Goal: Task Accomplishment & Management: Manage account settings

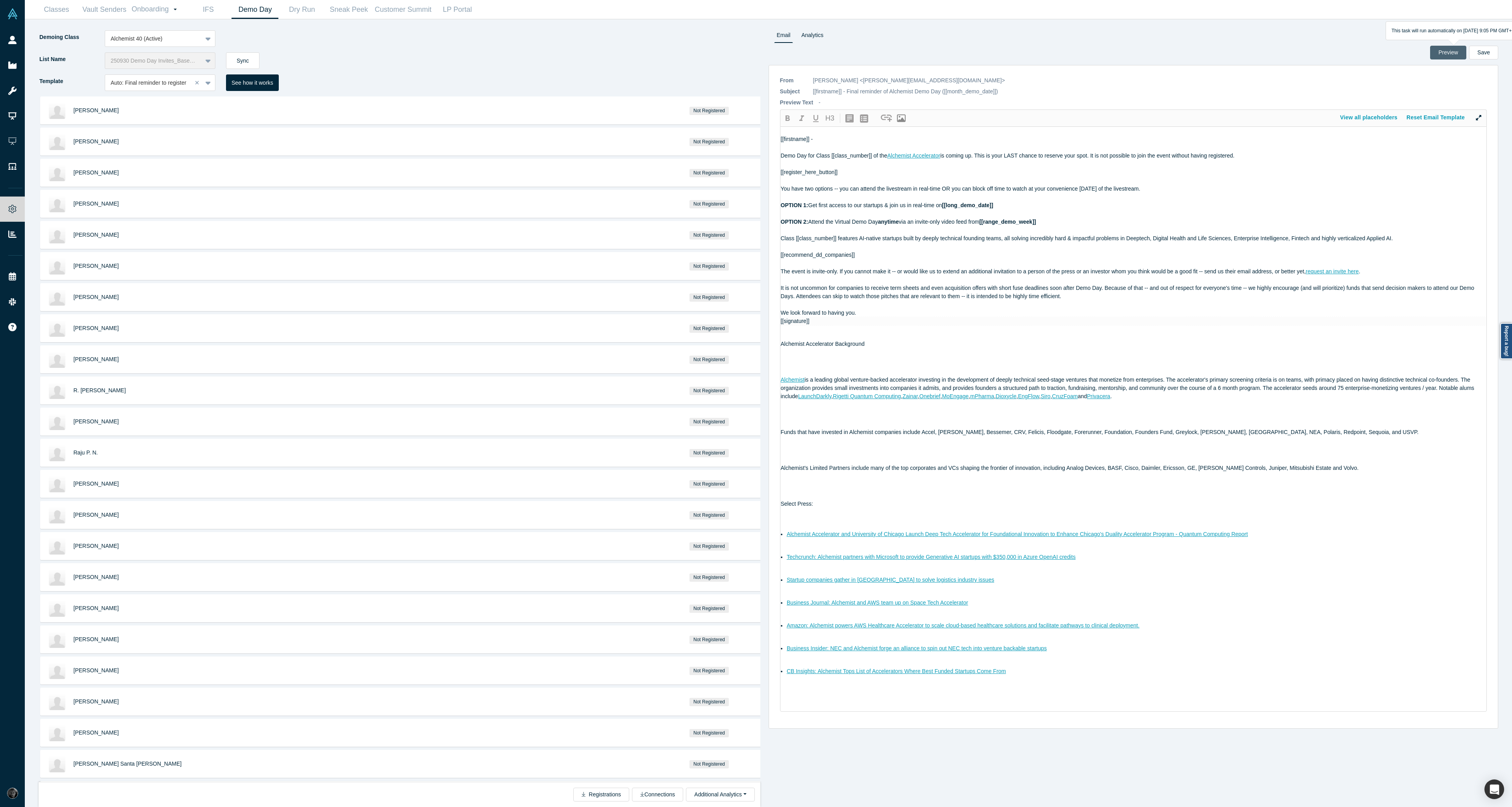
click at [1459, 52] on button "Preview" at bounding box center [1448, 52] width 36 height 14
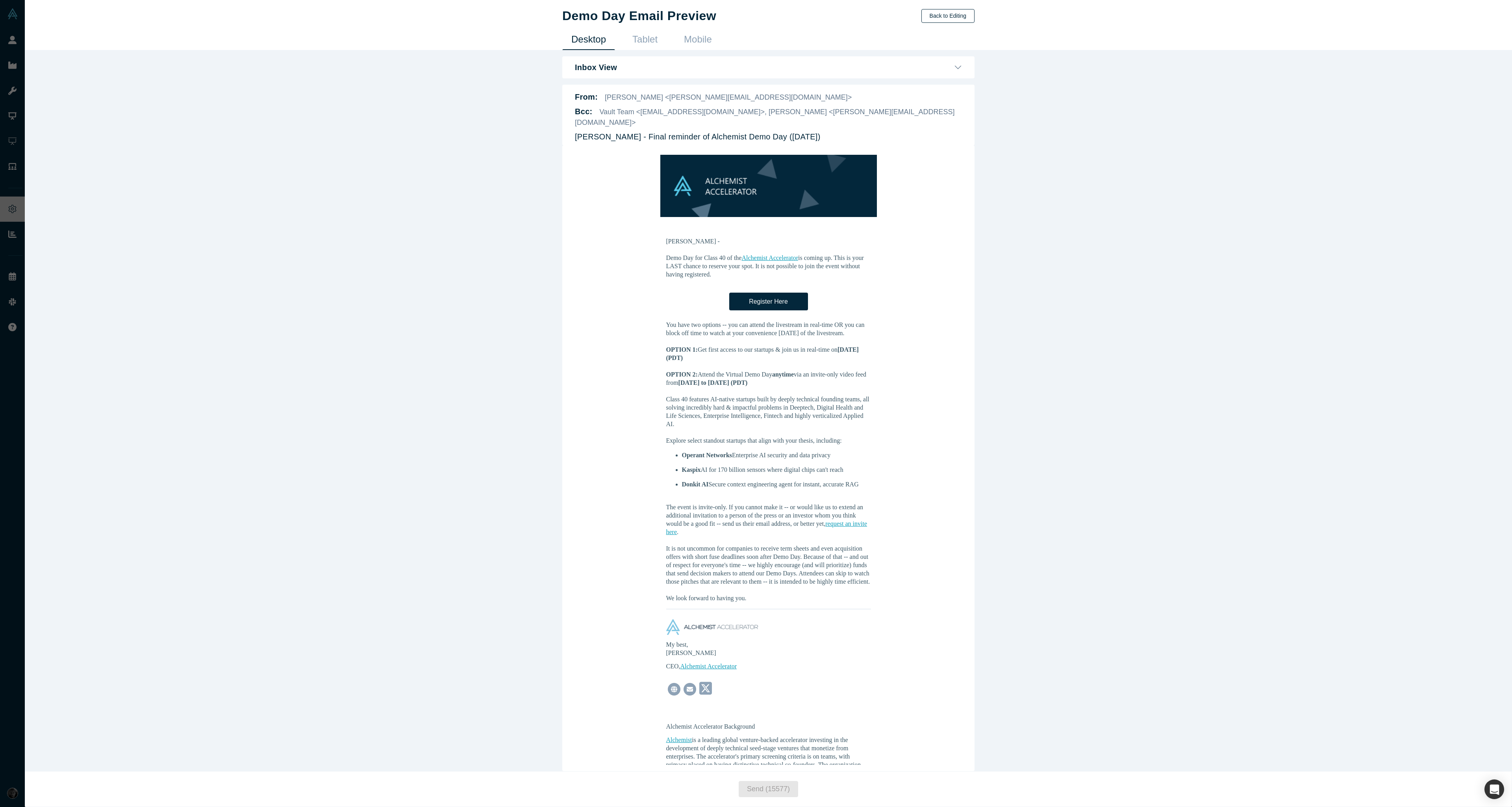
click at [952, 19] on button "Back to Editing" at bounding box center [947, 15] width 53 height 14
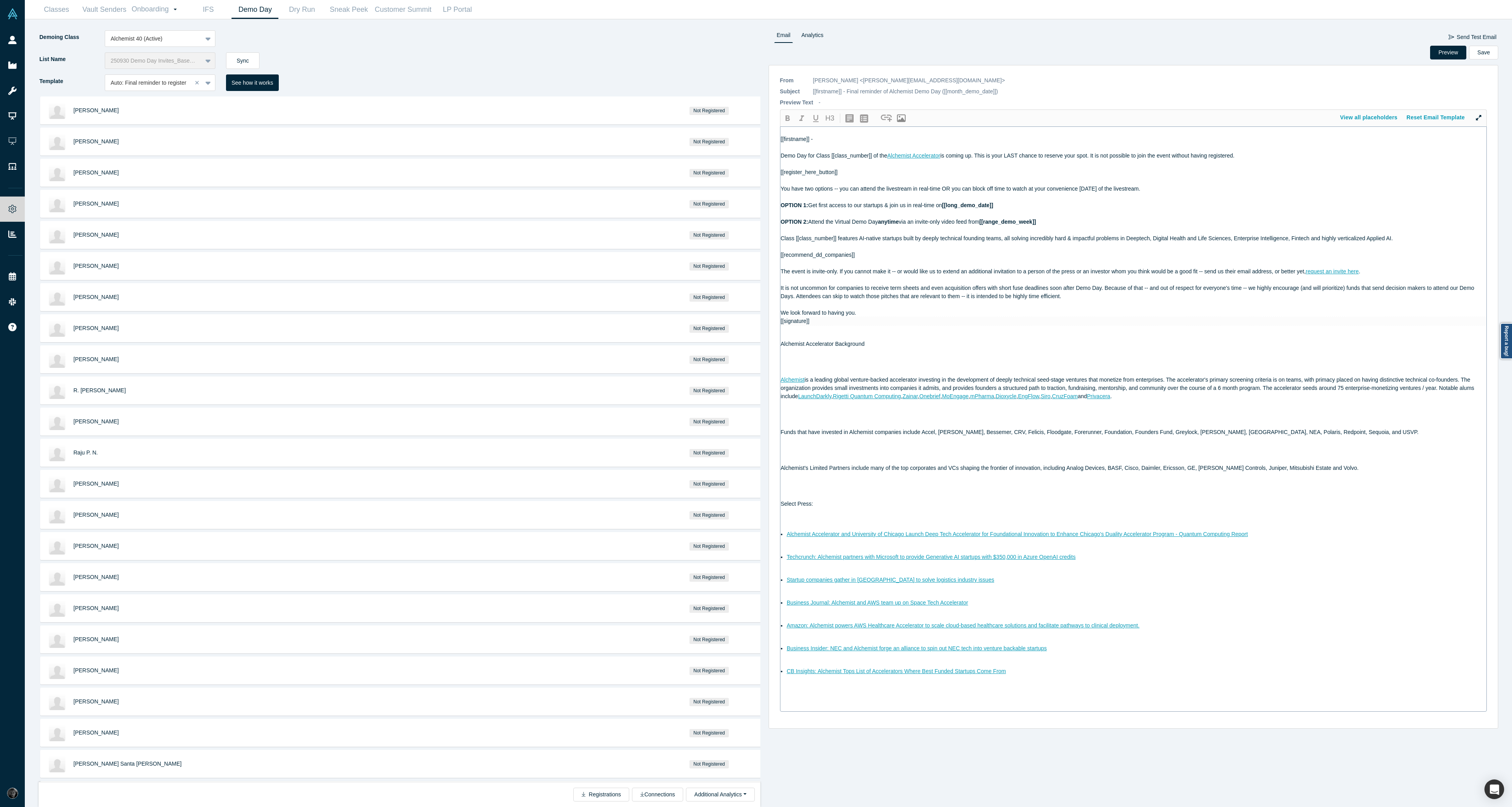
click at [810, 182] on div at bounding box center [1133, 180] width 705 height 8
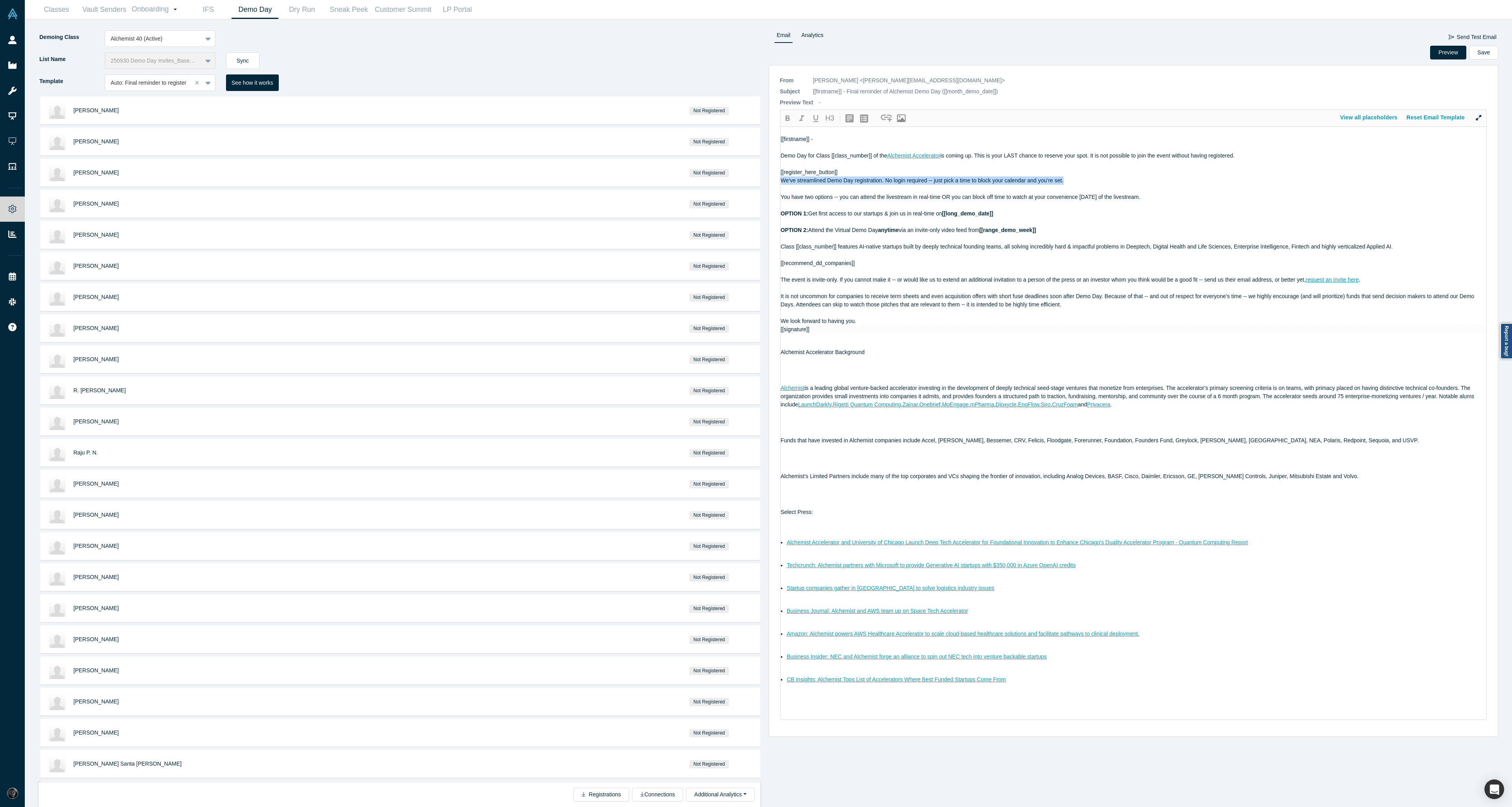
drag, startPoint x: 1067, startPoint y: 181, endPoint x: 775, endPoint y: 181, distance: 292.0
click at [775, 181] on div "* From [PERSON_NAME] <[PERSON_NAME][EMAIL_ADDRESS][DOMAIN_NAME]> CC [PERSON_NAM…" at bounding box center [1133, 401] width 730 height 672
click at [789, 122] on icon "button" at bounding box center [787, 118] width 9 height 9
click at [1449, 56] on button "Preview" at bounding box center [1448, 52] width 36 height 14
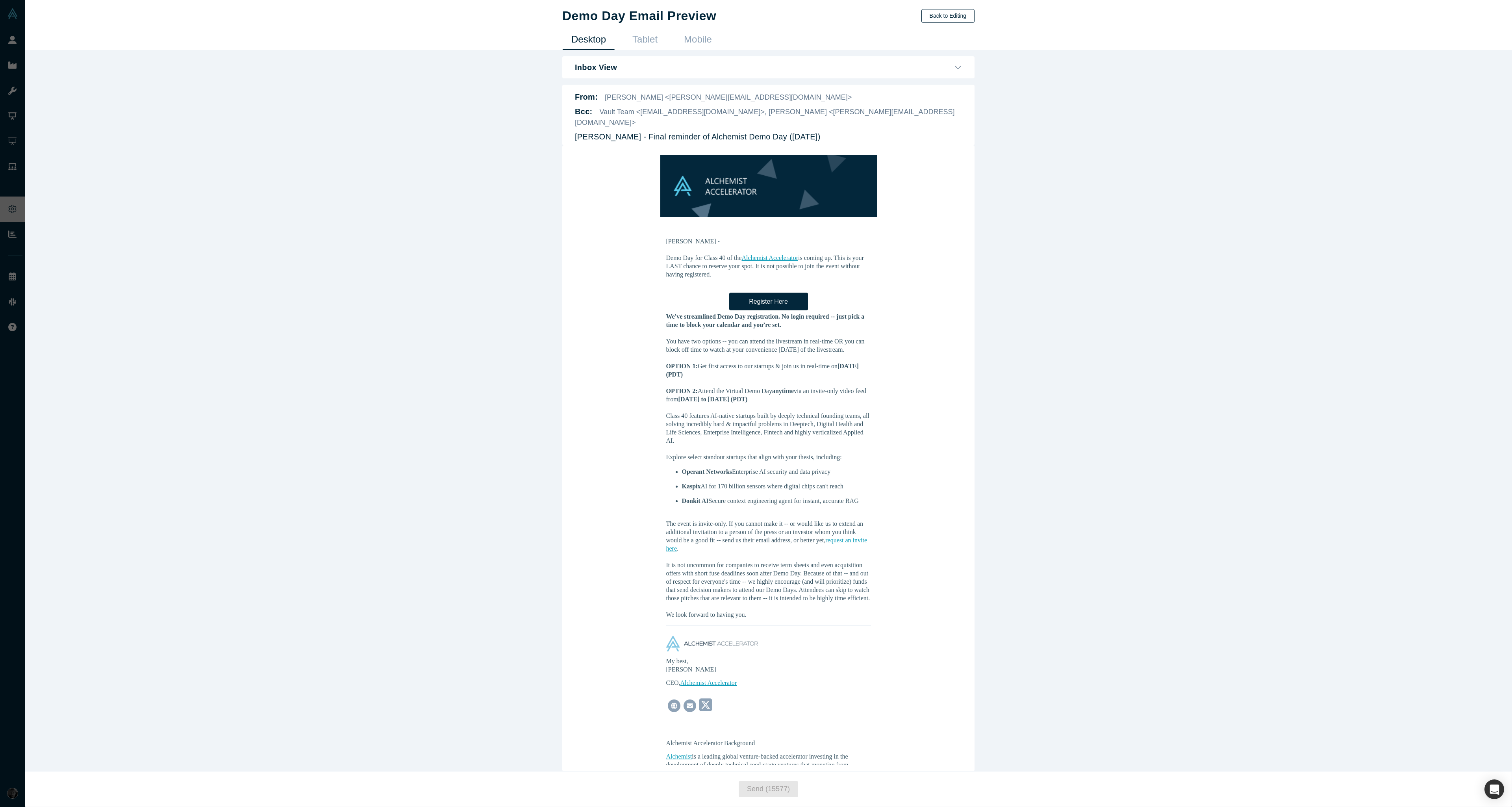
click at [936, 17] on button "Back to Editing" at bounding box center [947, 15] width 53 height 14
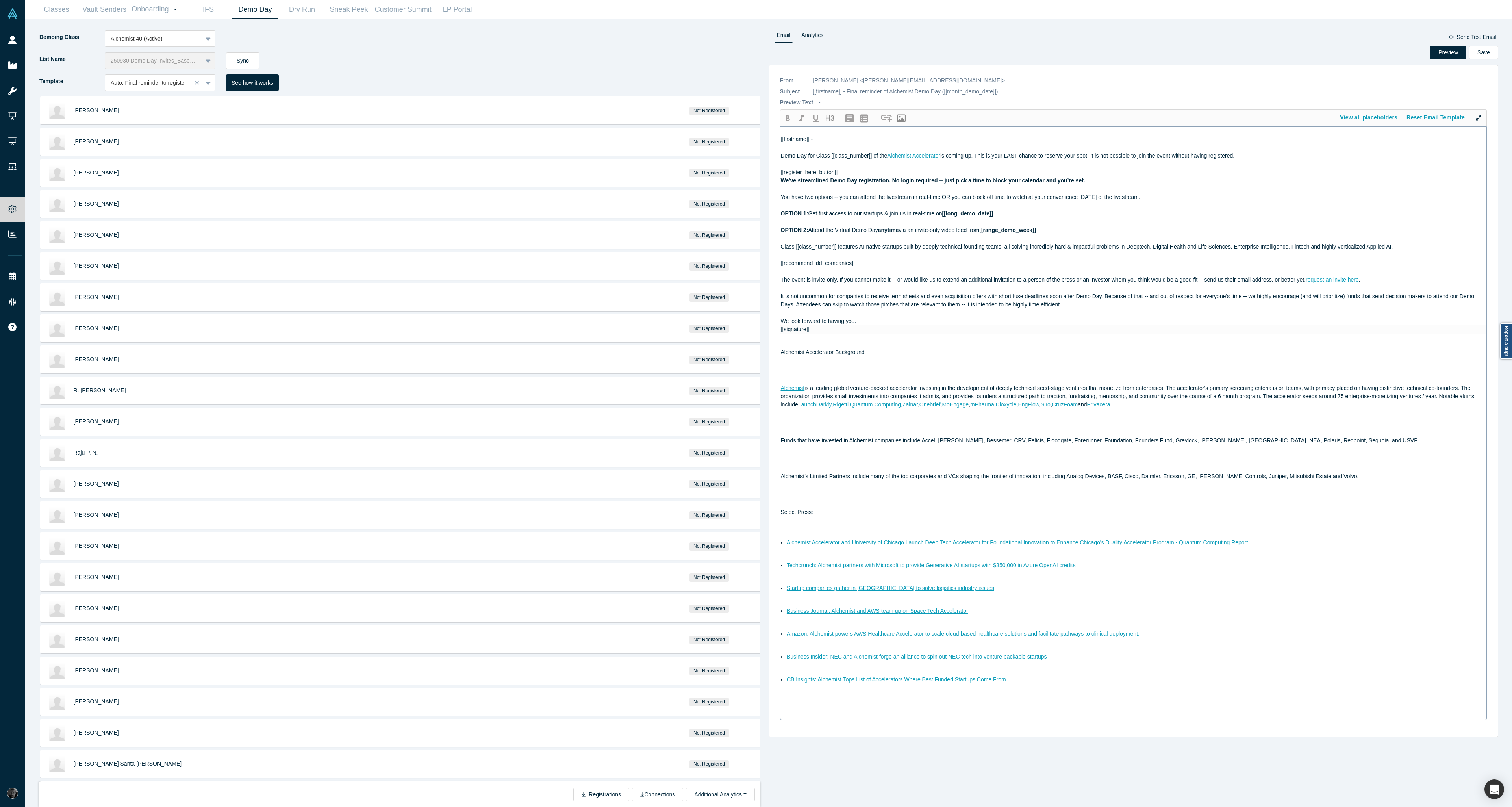
click at [854, 173] on div "[[register_here_button]]" at bounding box center [1133, 172] width 705 height 8
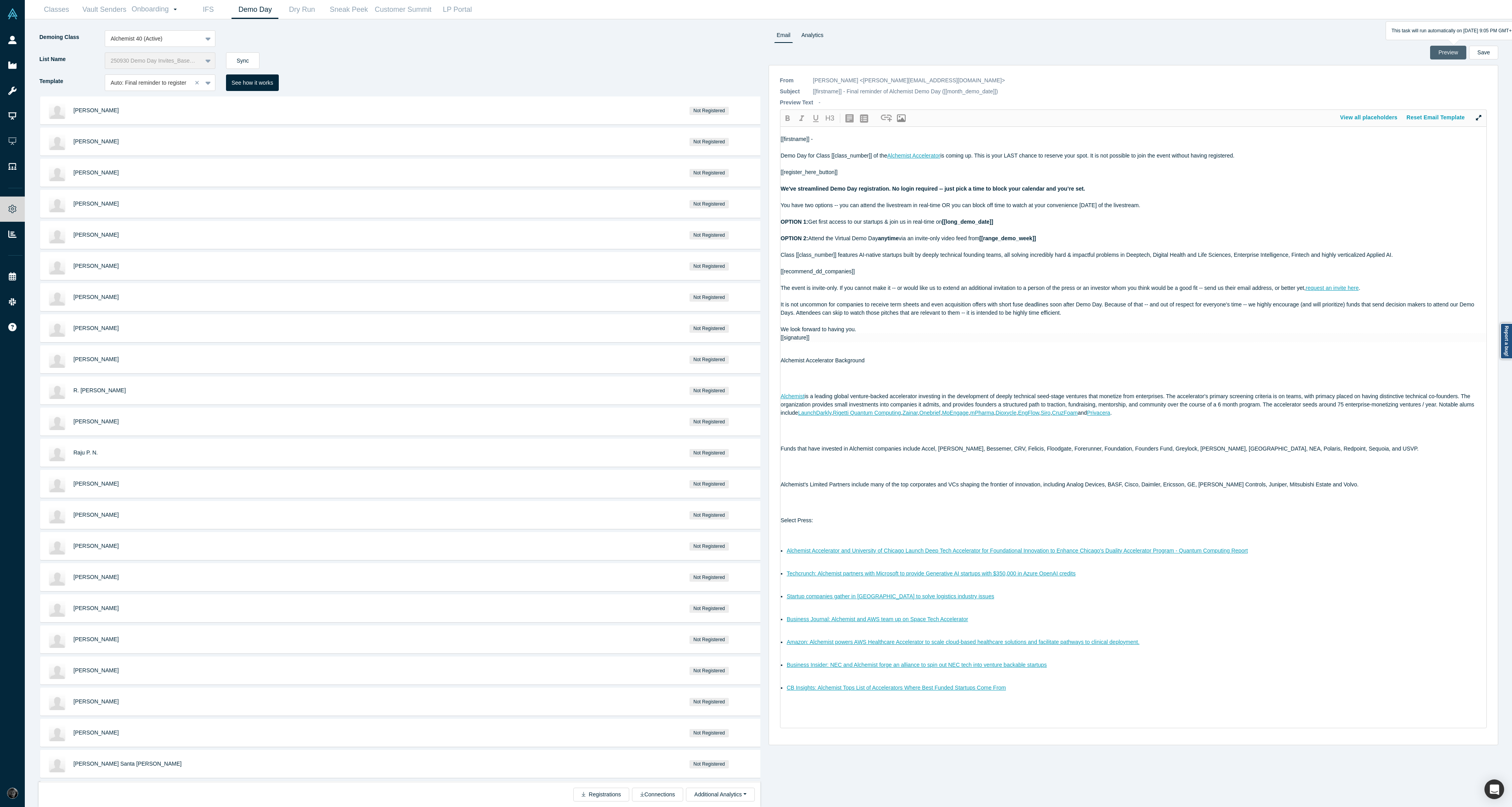
click at [1449, 51] on button "Preview" at bounding box center [1448, 52] width 36 height 14
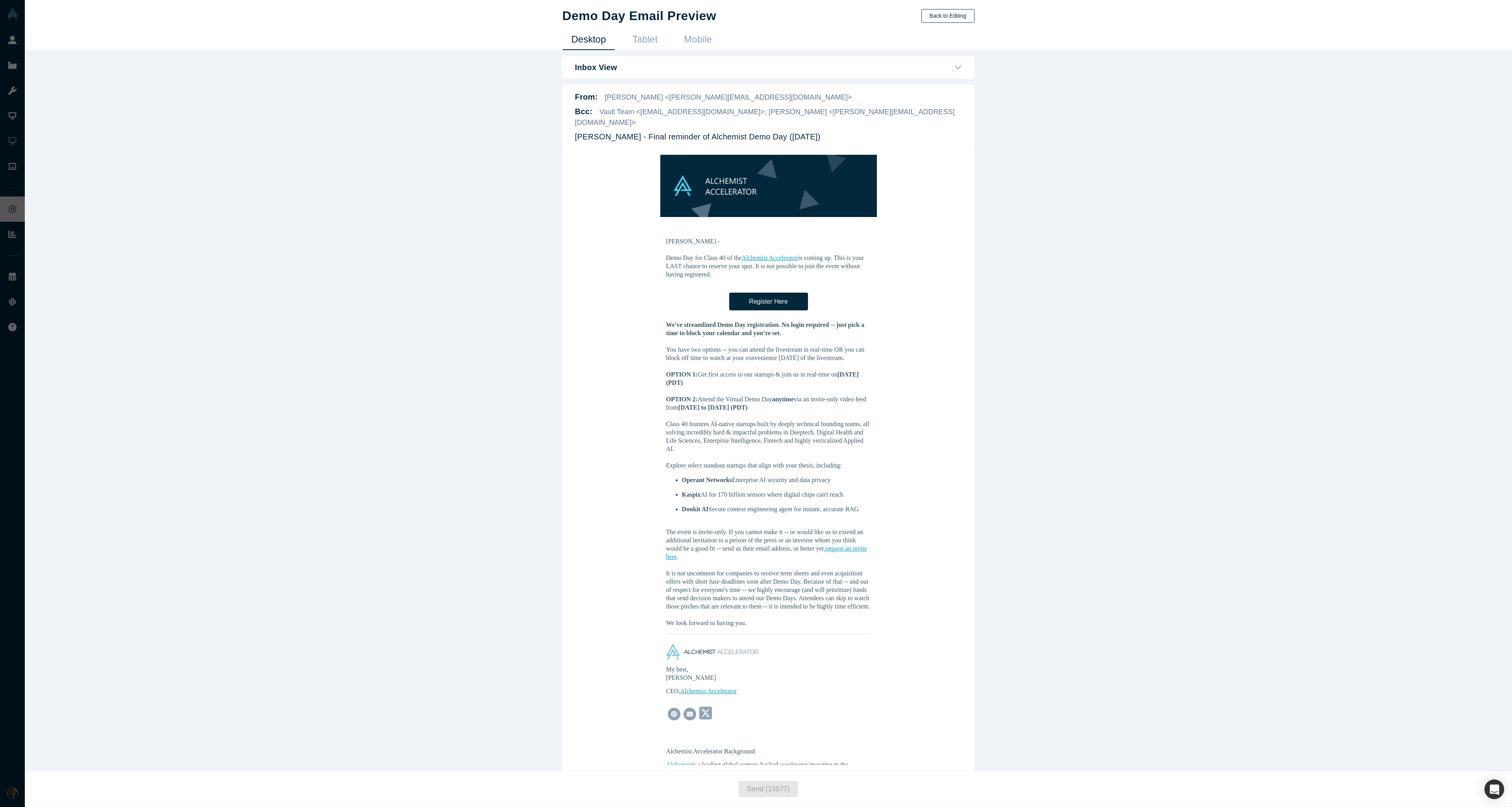
click at [946, 19] on button "Back to Editing" at bounding box center [947, 15] width 53 height 14
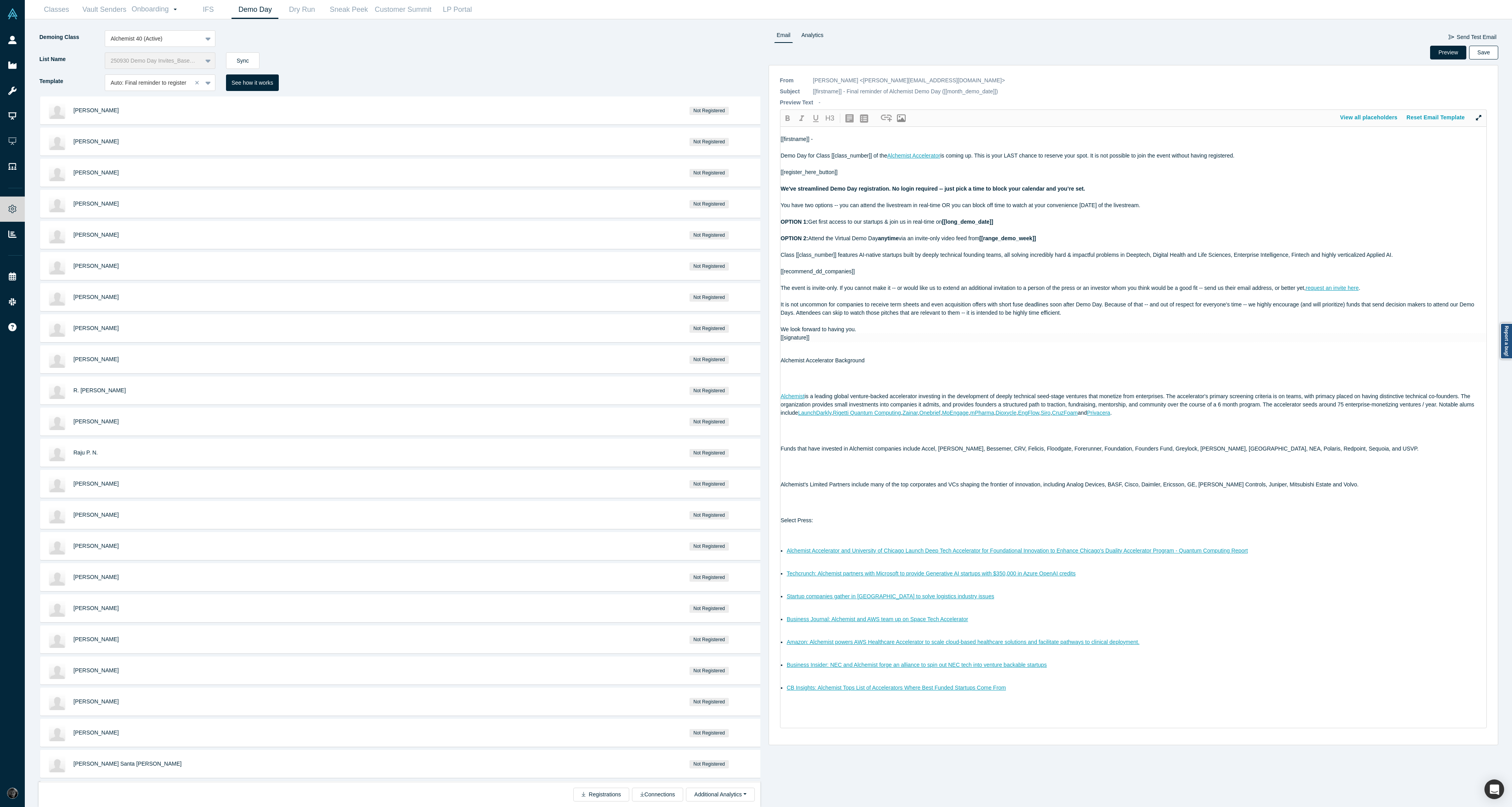
click at [1484, 55] on button "Save" at bounding box center [1483, 52] width 29 height 14
click at [168, 84] on div at bounding box center [149, 82] width 76 height 10
click at [164, 143] on div "Auto: Reminder to register" at bounding box center [160, 146] width 111 height 14
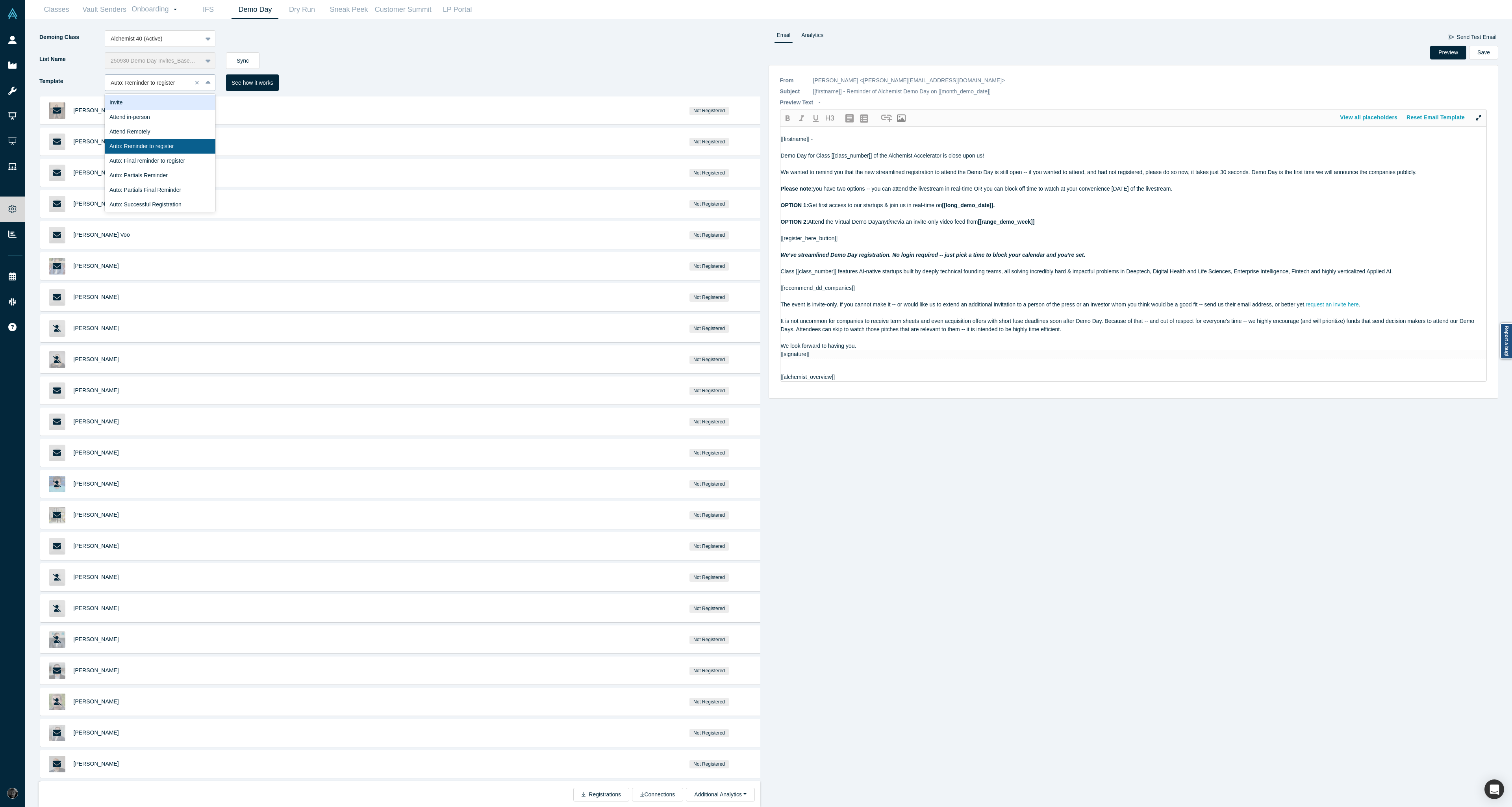
click at [180, 80] on div at bounding box center [149, 82] width 76 height 10
click at [170, 105] on div "Invite" at bounding box center [160, 103] width 111 height 14
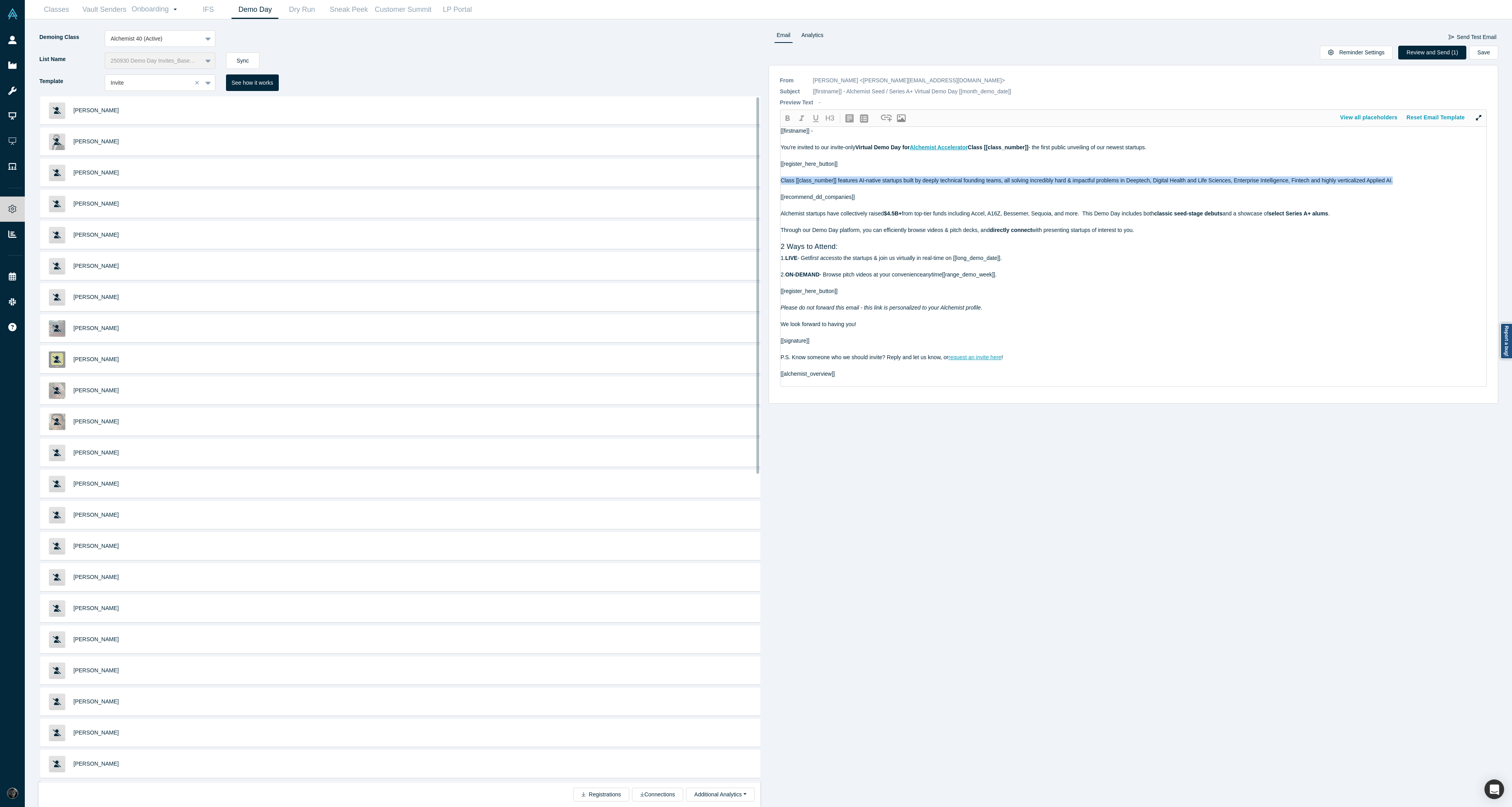
drag, startPoint x: 1396, startPoint y: 178, endPoint x: 779, endPoint y: 179, distance: 617.0
click at [779, 179] on div "* From [PERSON_NAME] <[PERSON_NAME][EMAIL_ADDRESS][DOMAIN_NAME]> CC [PERSON_NAM…" at bounding box center [1133, 234] width 730 height 339
copy span "Class [[class_number]] features AI-native startups built by deeply technical fo…"
drag, startPoint x: 1143, startPoint y: 232, endPoint x: 779, endPoint y: 179, distance: 367.8
click at [779, 179] on div "* From [PERSON_NAME] <[PERSON_NAME][EMAIL_ADDRESS][DOMAIN_NAME]> CC [PERSON_NAM…" at bounding box center [1133, 234] width 730 height 339
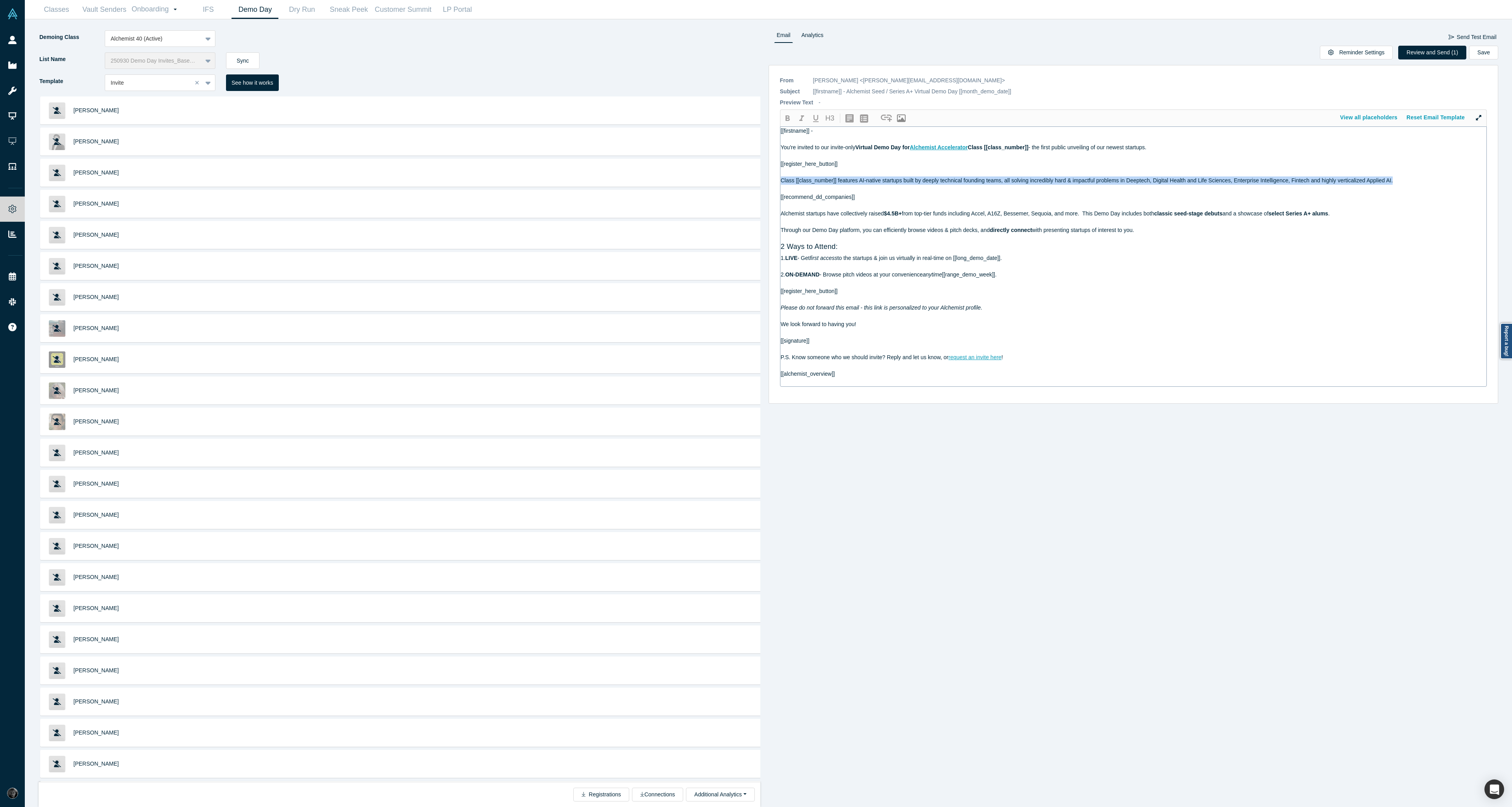
copy div "Class [[class_number]] features AI-native startups built by deeply technical fo…"
click at [169, 84] on div at bounding box center [149, 82] width 76 height 10
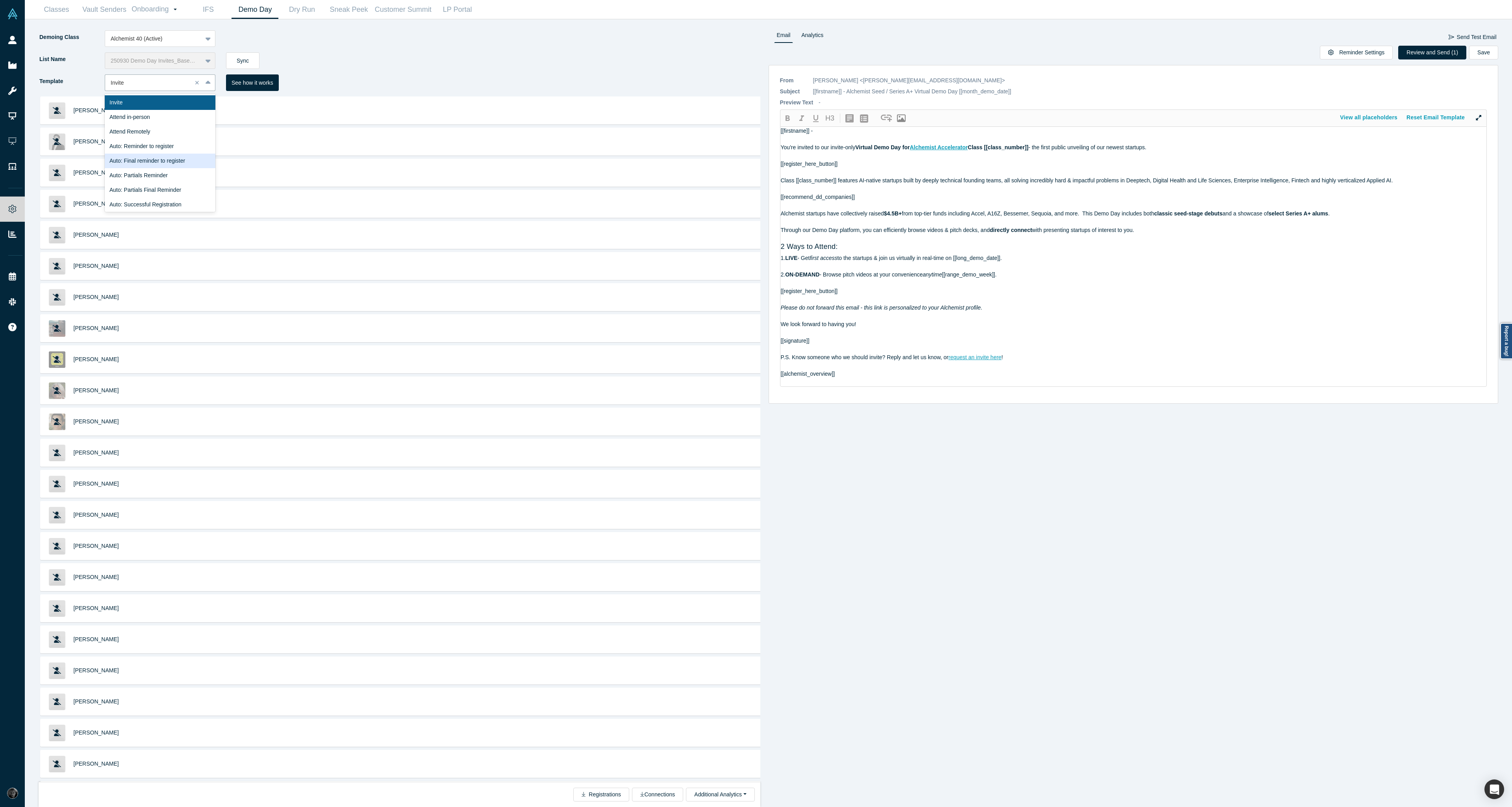
click at [169, 164] on div "Auto: Final reminder to register" at bounding box center [160, 161] width 111 height 14
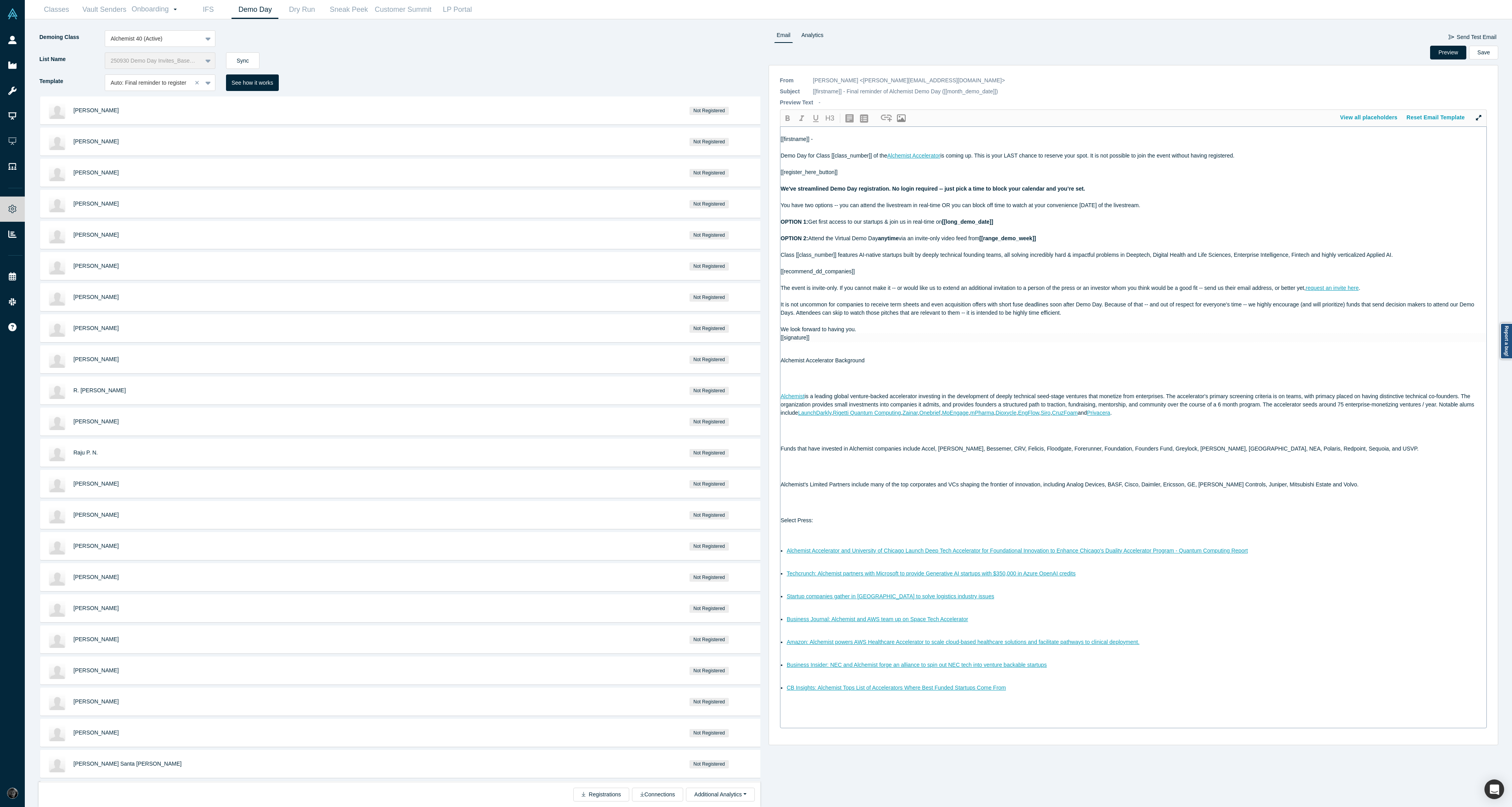
click at [1084, 200] on div at bounding box center [1133, 197] width 705 height 8
click at [844, 292] on div at bounding box center [1133, 296] width 705 height 8
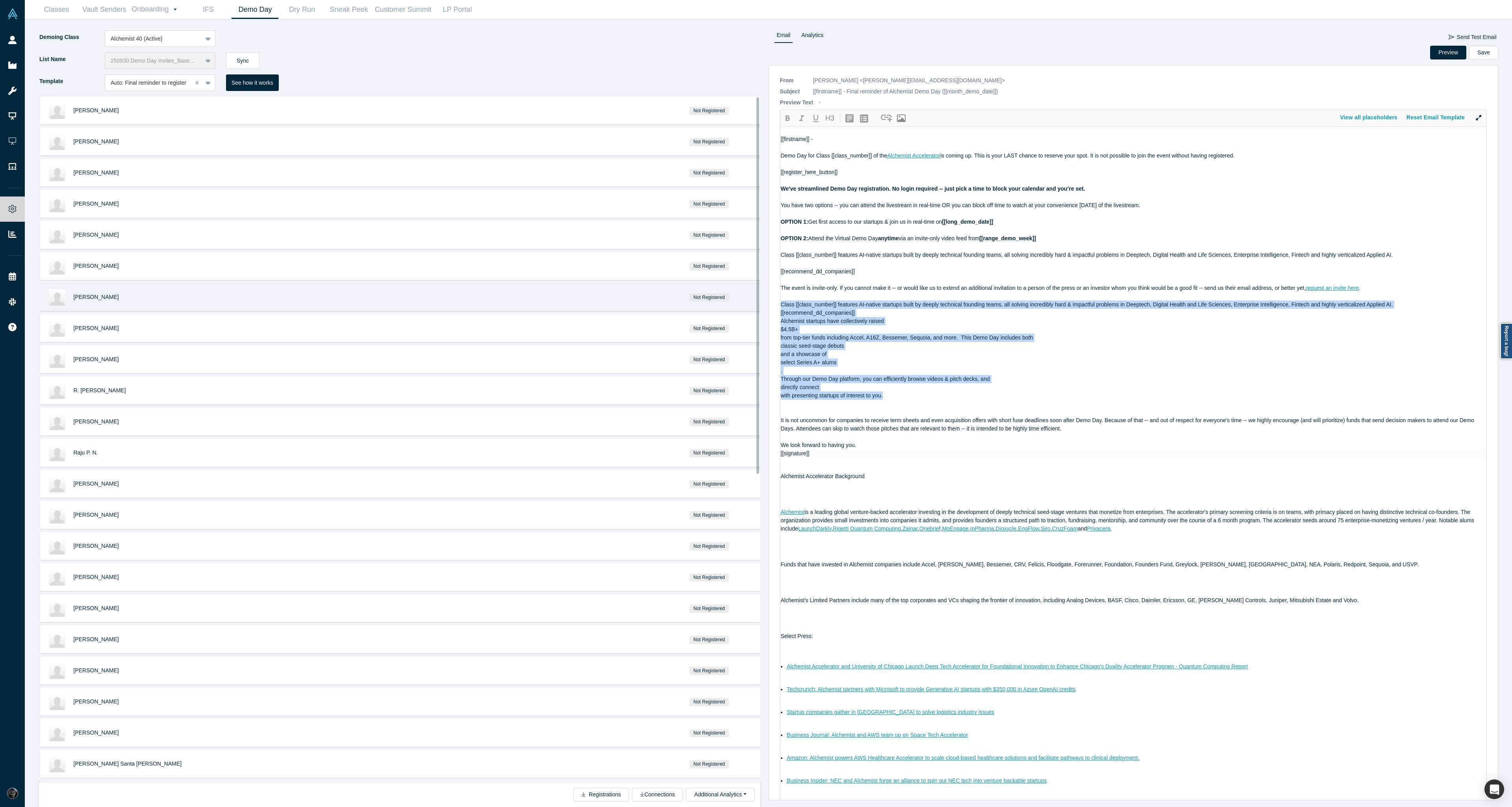
drag, startPoint x: 900, startPoint y: 401, endPoint x: 751, endPoint y: 308, distance: 175.6
click at [751, 308] on div "Demoing Class Alchemist 40 (Active) List Name 250930 Demo Day Invites_Base List…" at bounding box center [769, 413] width 1476 height 788
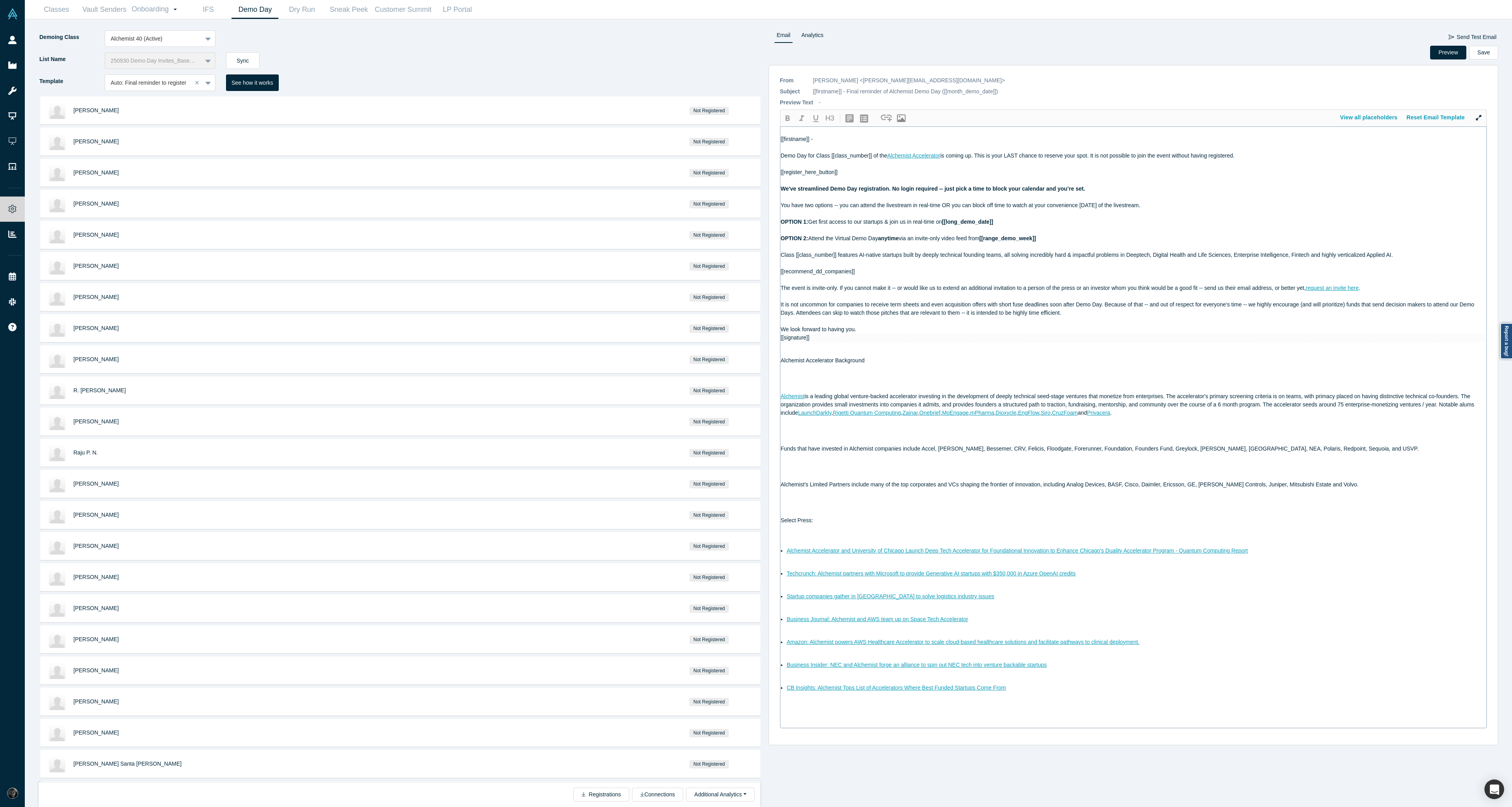
click at [826, 297] on div at bounding box center [1133, 296] width 705 height 8
click at [832, 282] on div at bounding box center [1133, 279] width 705 height 8
drag, startPoint x: 781, startPoint y: 189, endPoint x: 1086, endPoint y: 188, distance: 305.0
click at [1086, 188] on div "We've streamlined Demo Day registration. No login required -- just pick a time …" at bounding box center [1133, 189] width 705 height 8
copy span "We've streamlined Demo Day registration. No login required -- just pick a time …"
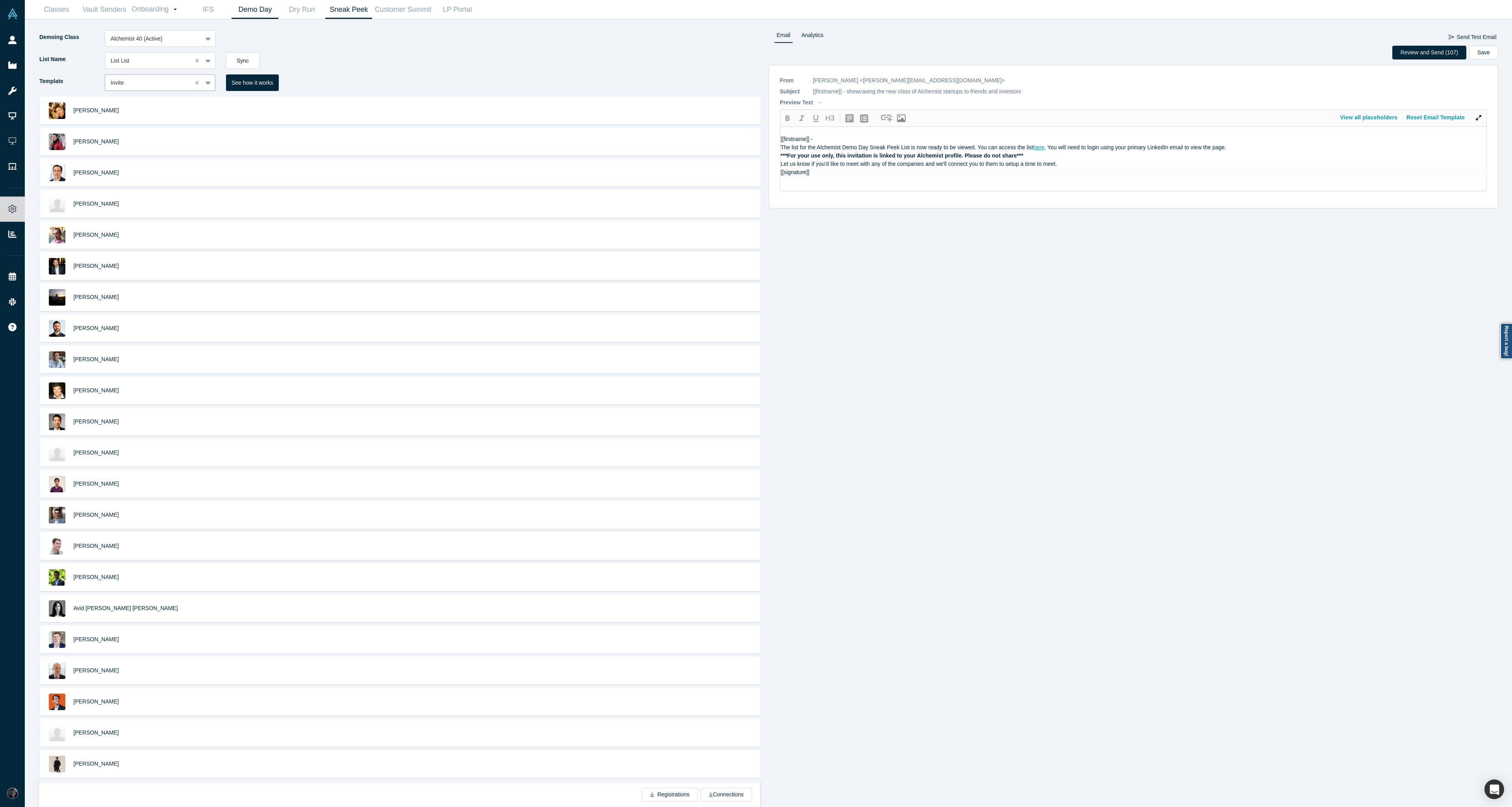
click at [257, 10] on link "Demo Day" at bounding box center [255, 9] width 47 height 19
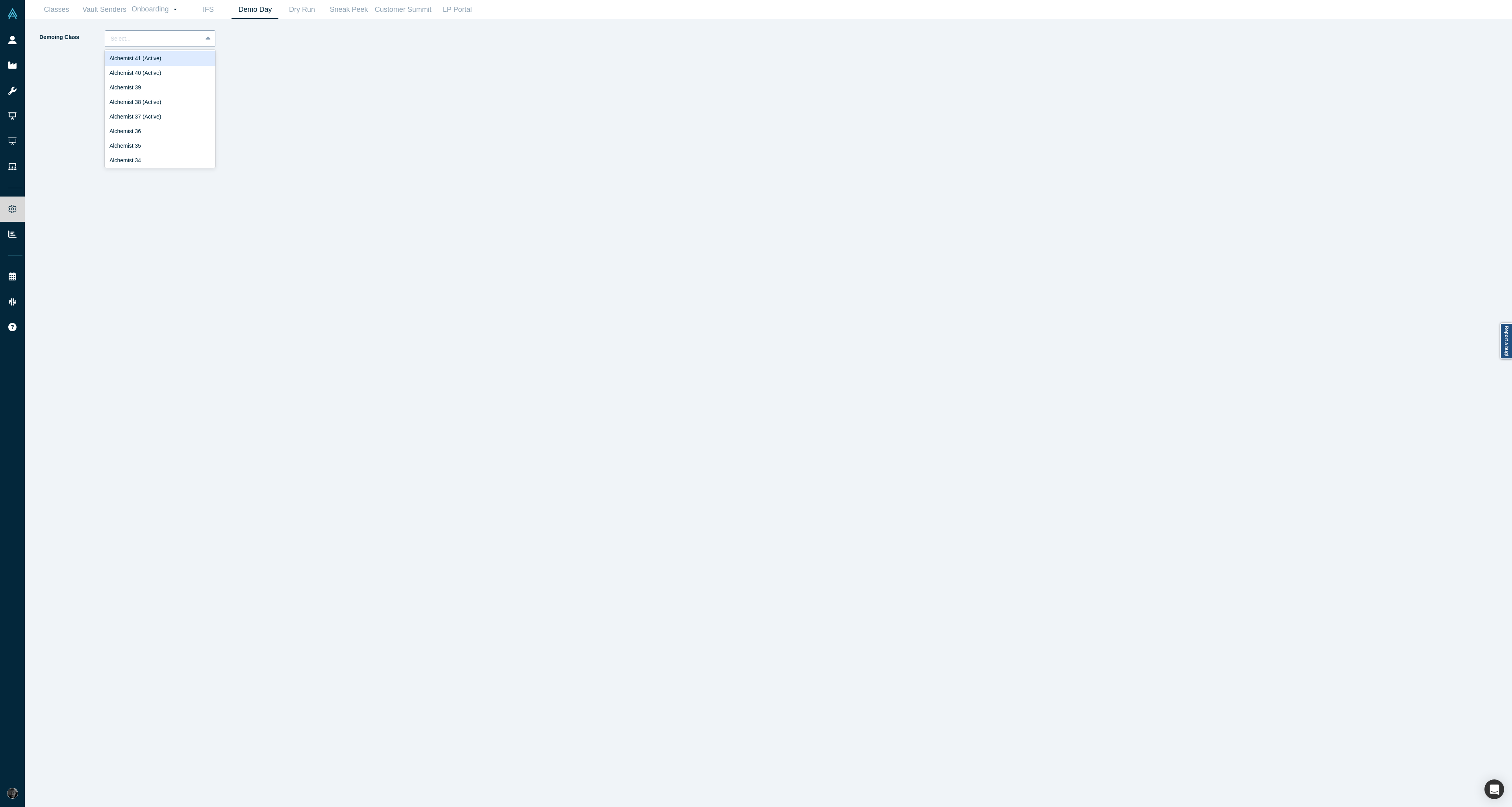
click at [203, 39] on div at bounding box center [208, 39] width 13 height 14
click at [192, 74] on div "Alchemist 40 (Active)" at bounding box center [160, 73] width 111 height 14
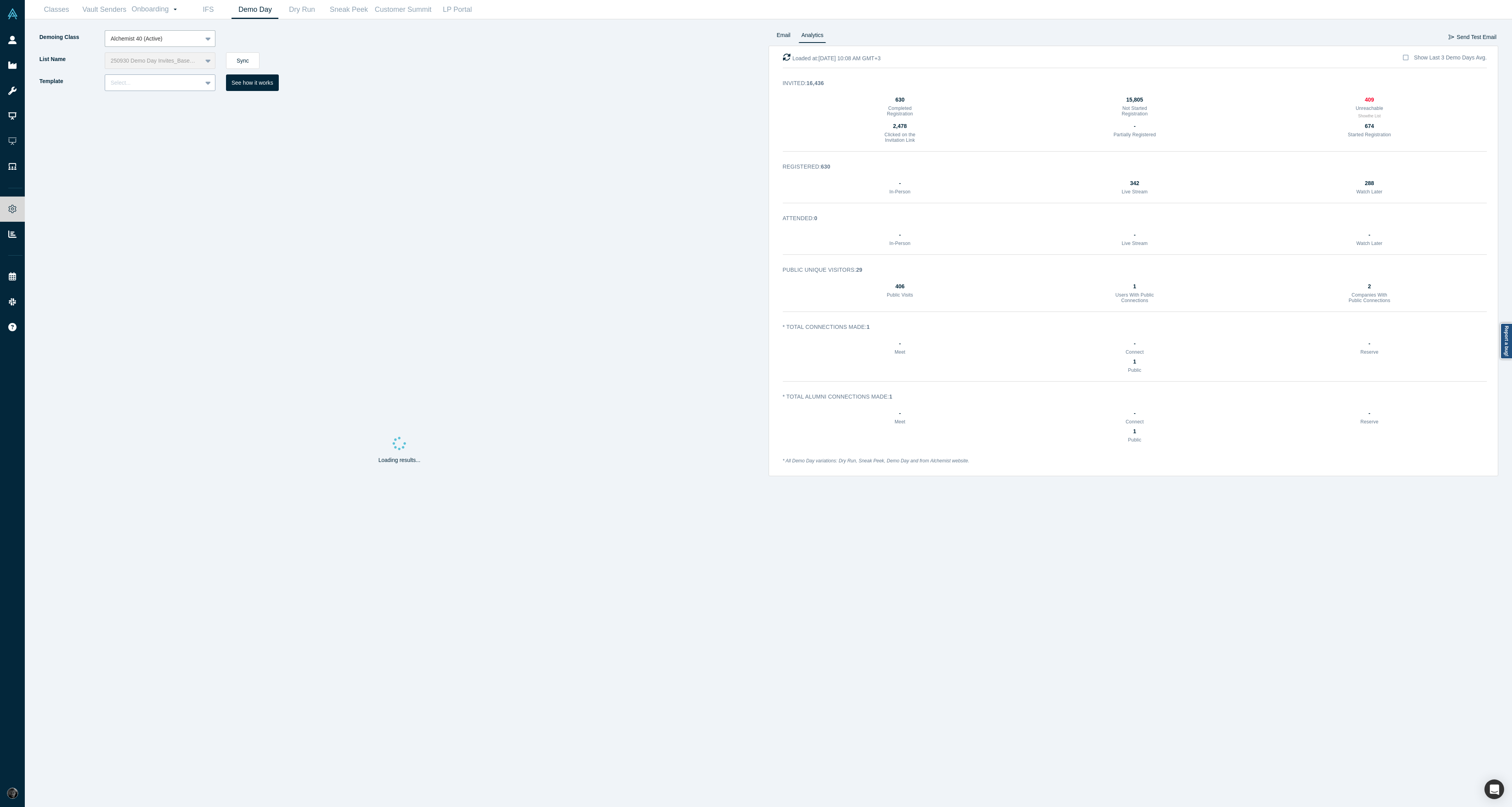
click at [186, 85] on div at bounding box center [153, 82] width 86 height 10
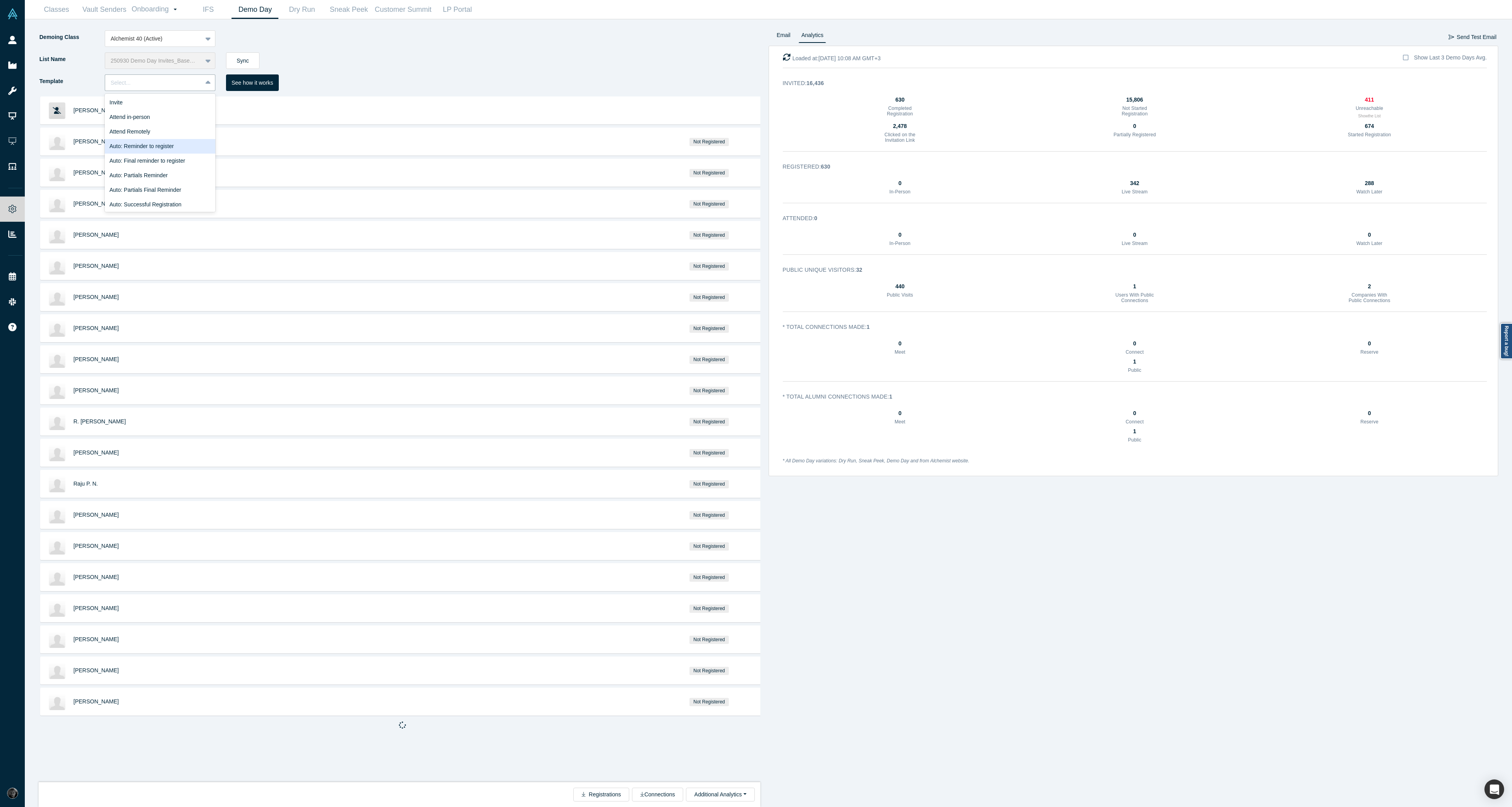
click at [179, 149] on div "Auto: Reminder to register" at bounding box center [160, 146] width 111 height 14
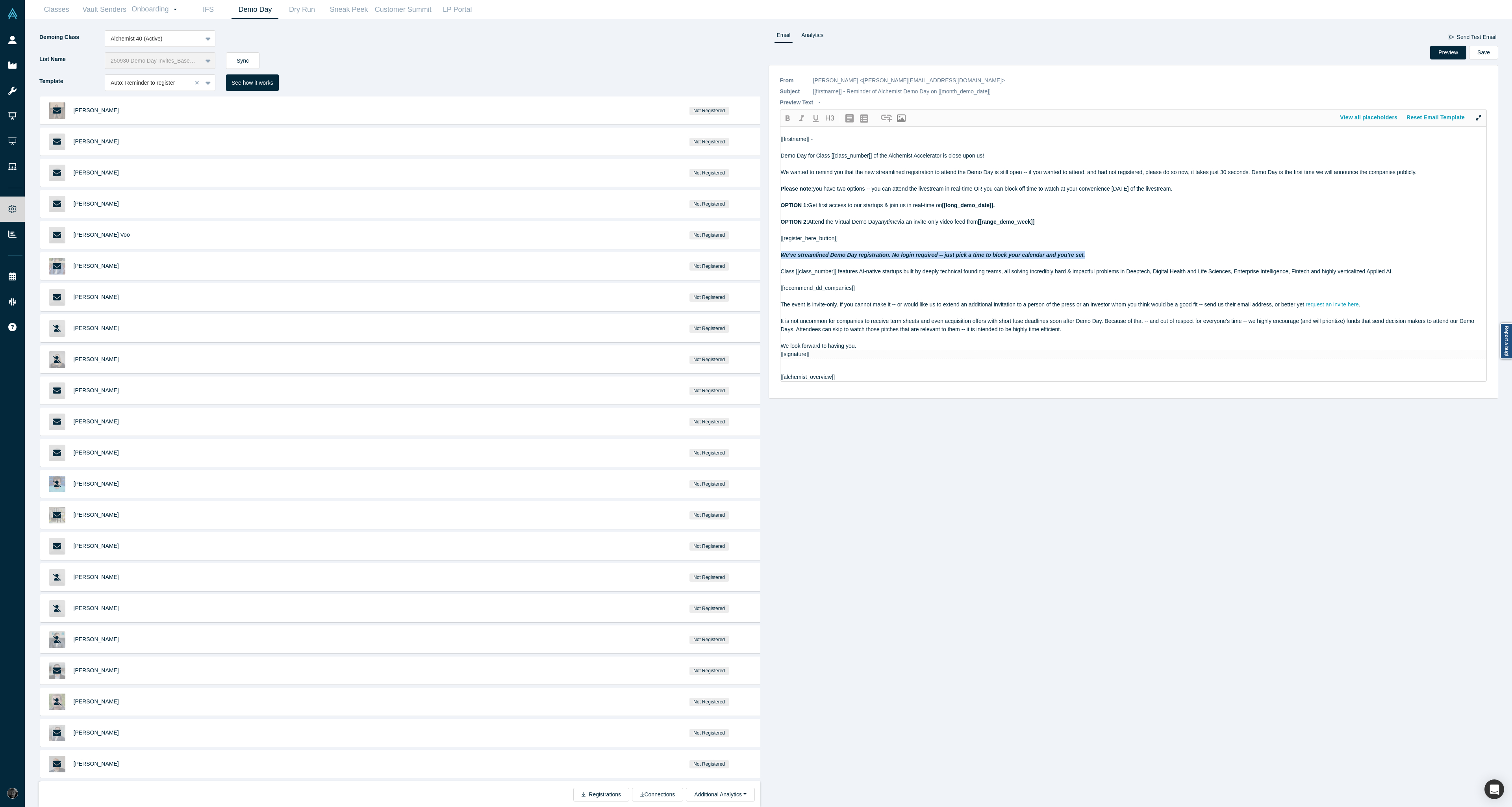
drag, startPoint x: 1088, startPoint y: 255, endPoint x: 770, endPoint y: 255, distance: 318.0
click at [770, 255] on div "* From [PERSON_NAME] <[PERSON_NAME][EMAIL_ADDRESS][DOMAIN_NAME]> CC [PERSON_NAM…" at bounding box center [1133, 232] width 730 height 334
click at [145, 87] on div at bounding box center [149, 82] width 76 height 10
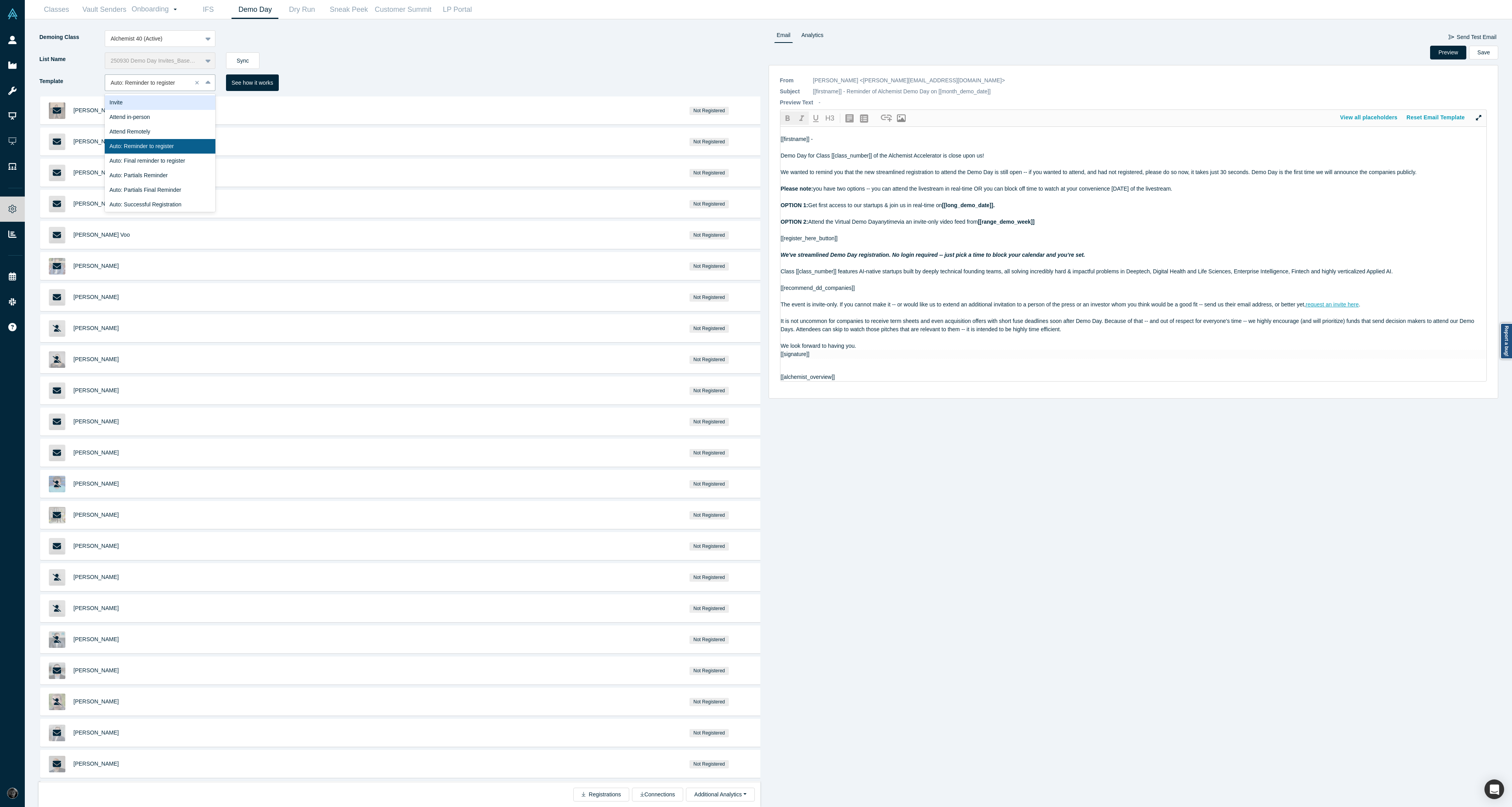
click at [161, 107] on div "Invite" at bounding box center [160, 103] width 111 height 14
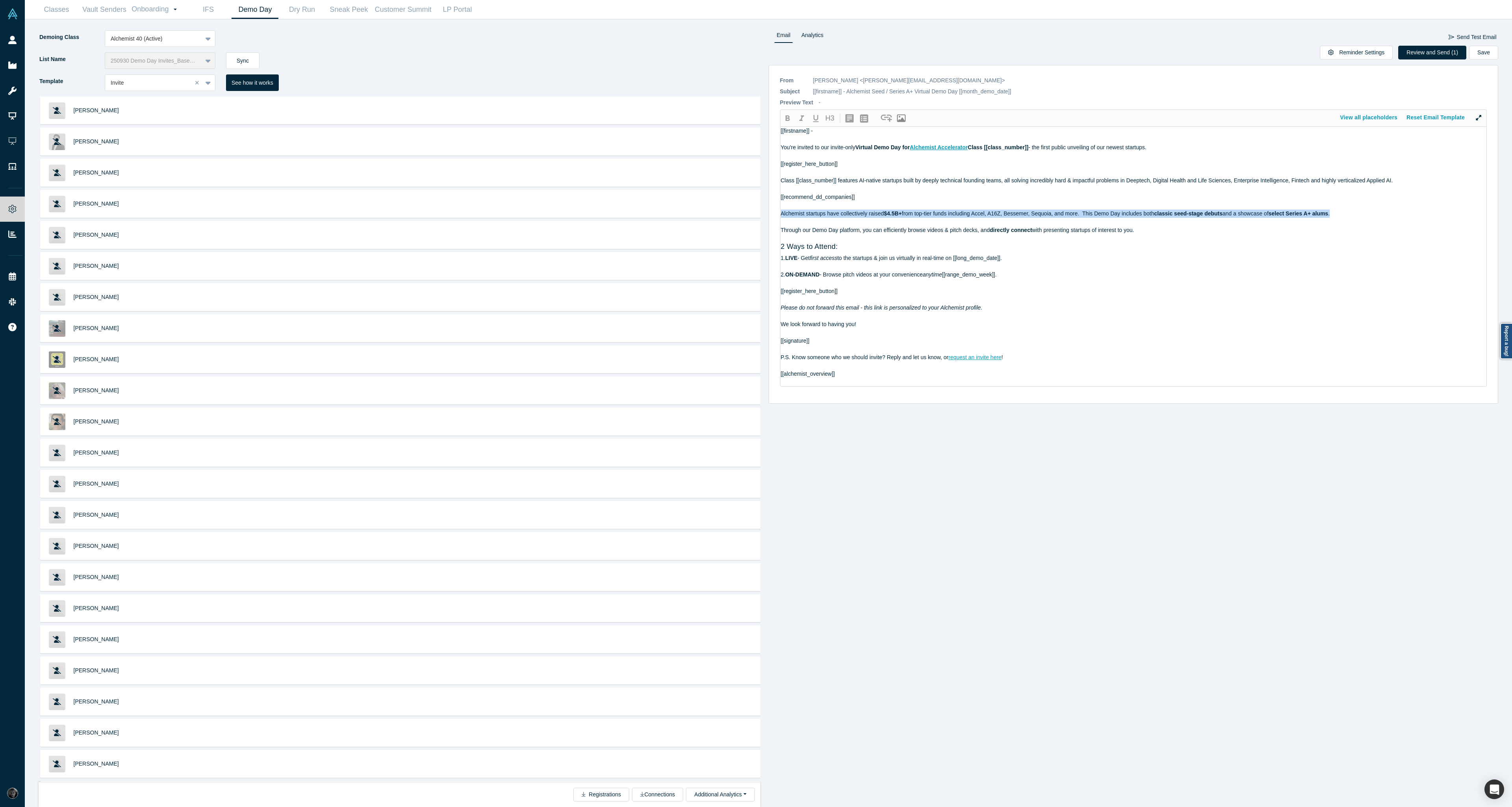
drag, startPoint x: 1313, startPoint y: 213, endPoint x: 768, endPoint y: 214, distance: 545.0
click at [769, 214] on div "* From [PERSON_NAME] <[PERSON_NAME][EMAIL_ADDRESS][DOMAIN_NAME]> CC [PERSON_NAM…" at bounding box center [1133, 234] width 730 height 339
copy div "Alchemist startups have collectively raised $4.5B+ from top-tier funds includin…"
drag, startPoint x: 1159, startPoint y: 230, endPoint x: 782, endPoint y: 215, distance: 377.3
click at [782, 215] on div "[[firstname]] - You're invited to our invite-only Virtual Demo Day for Alchemis…" at bounding box center [1133, 257] width 705 height 260
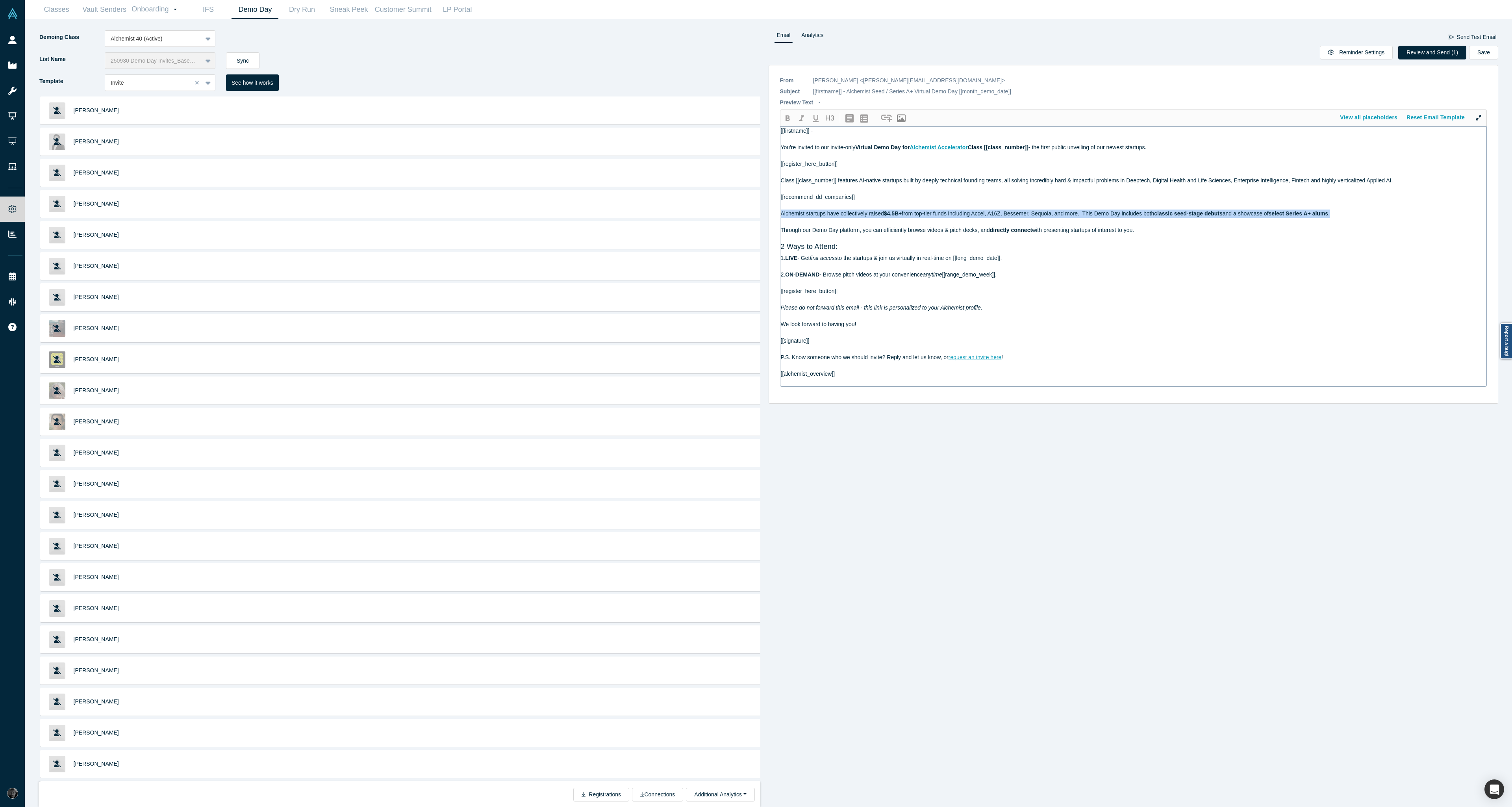
copy div "Alchemist startups have collectively raised $4.5B+ from top-tier funds includin…"
click at [119, 85] on div at bounding box center [149, 82] width 76 height 10
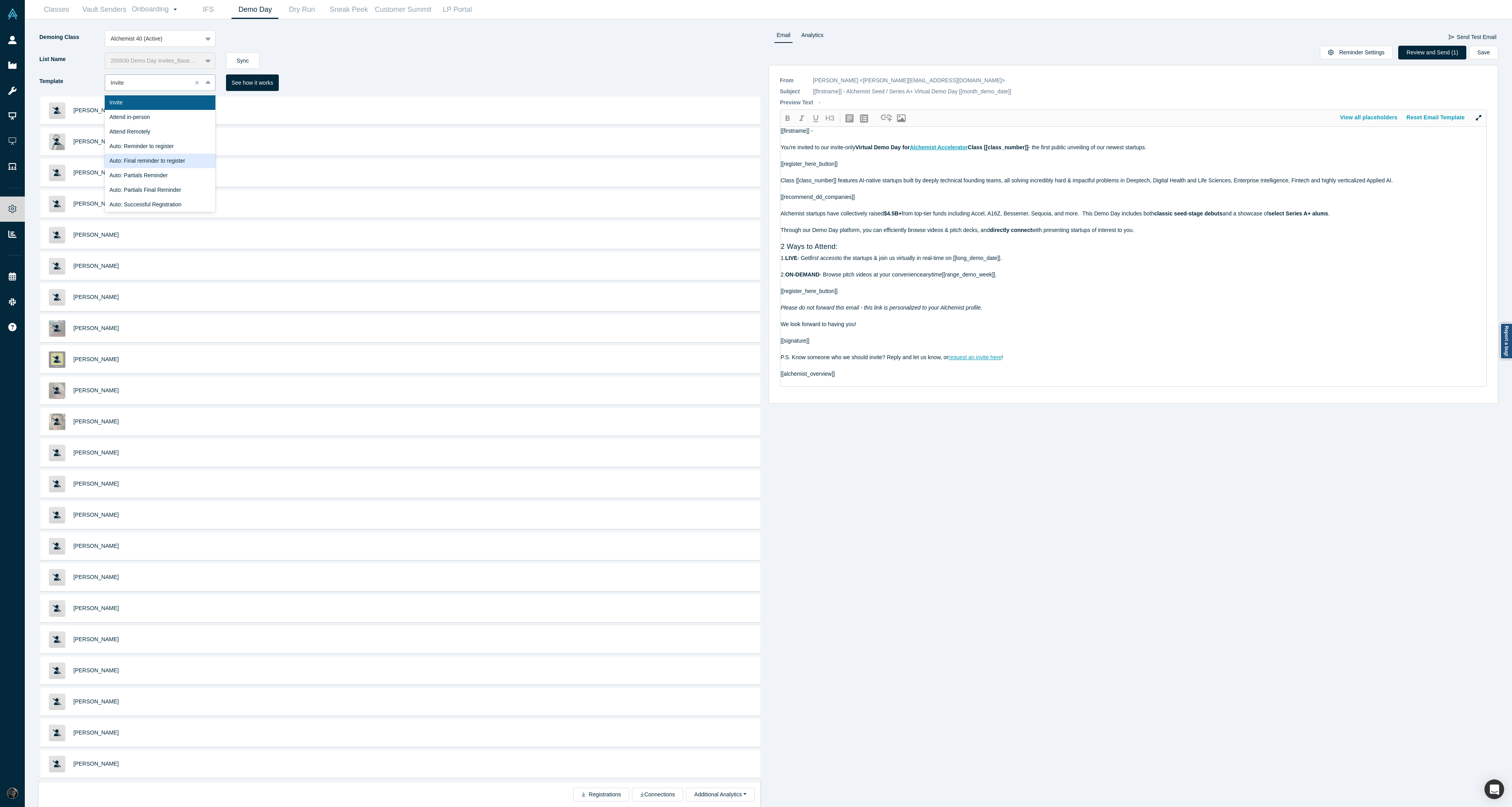
click at [155, 164] on div "Auto: Final reminder to register" at bounding box center [160, 161] width 111 height 14
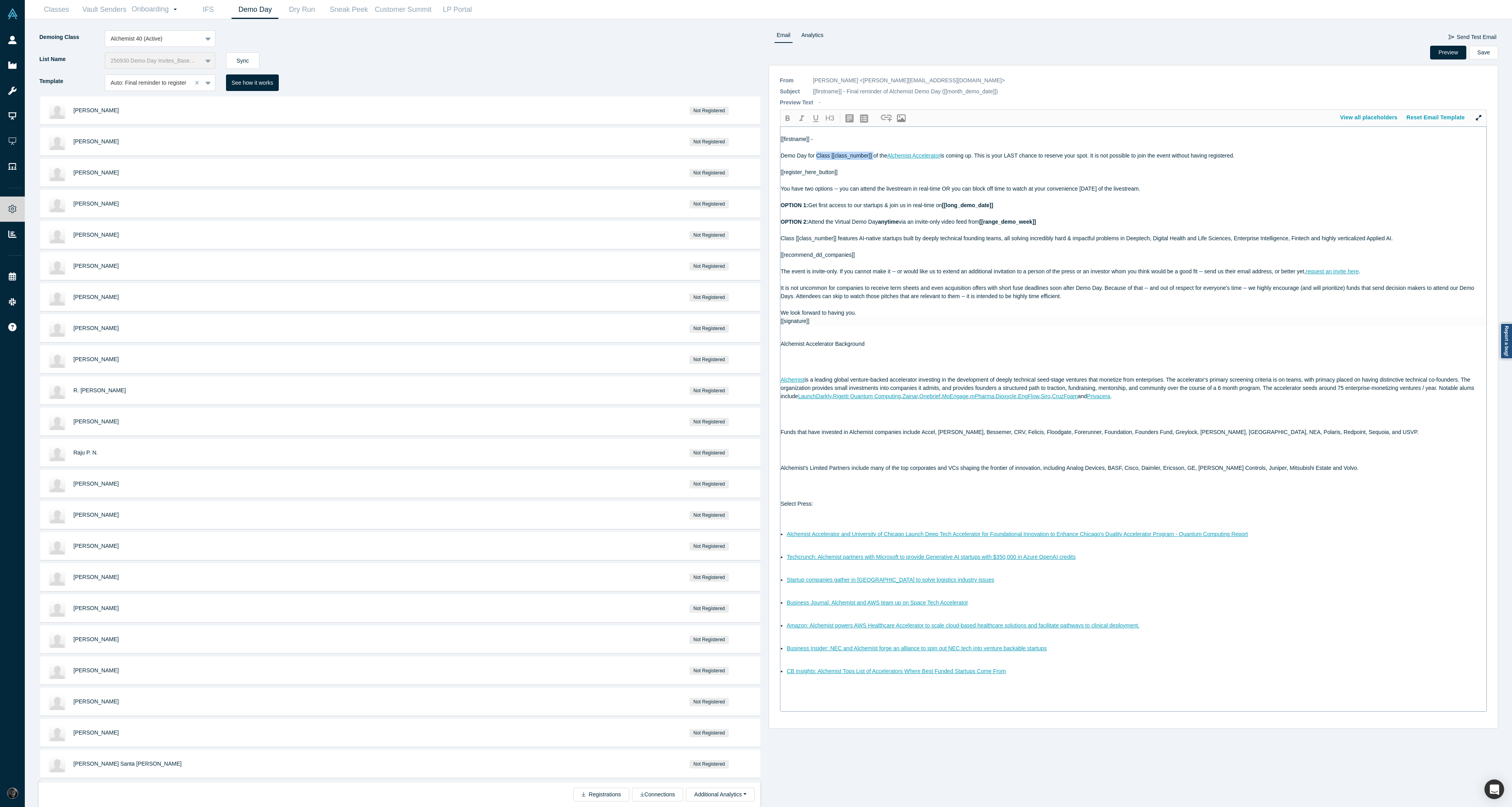
drag, startPoint x: 872, startPoint y: 158, endPoint x: 816, endPoint y: 154, distance: 56.1
click at [816, 154] on span "Demo Day for Class [[class_number]] of the" at bounding box center [834, 155] width 106 height 6
drag, startPoint x: 816, startPoint y: 156, endPoint x: 864, endPoint y: 156, distance: 48.0
click at [864, 156] on span "Demo Day for Class [[class_number]] of the" at bounding box center [834, 155] width 106 height 6
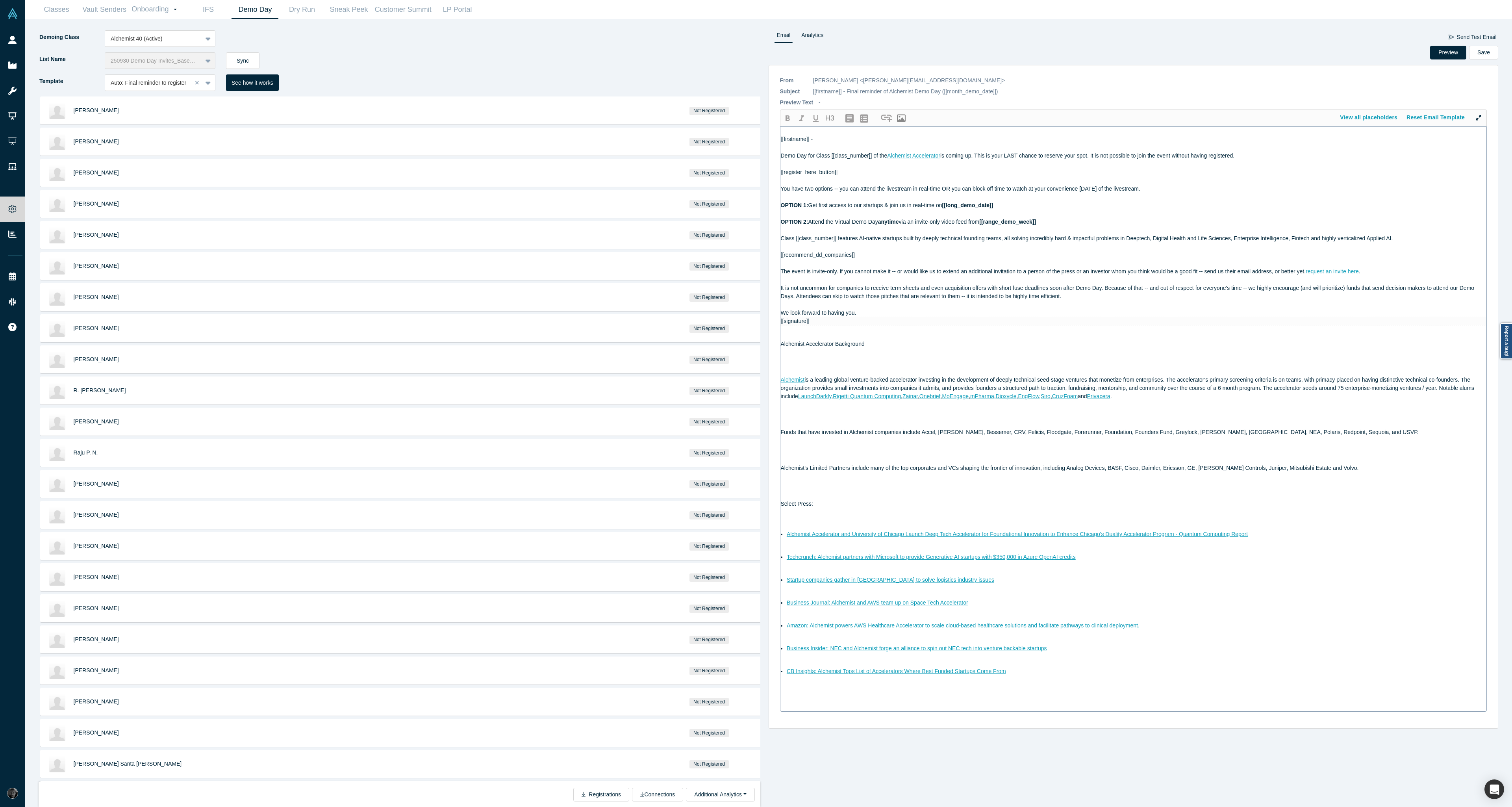
click at [910, 307] on div at bounding box center [1133, 304] width 705 height 8
click at [844, 275] on div at bounding box center [1133, 279] width 705 height 8
click at [932, 264] on div at bounding box center [1133, 263] width 705 height 8
click at [796, 327] on div "[[firstname]] - Demo Day for Class [[class_number]] of the Alchemist Accelerato…" at bounding box center [1133, 420] width 705 height 585
click at [791, 274] on div "The event is invite-only. If you cannot make it -- or would like us to extend a…" at bounding box center [1133, 271] width 705 height 8
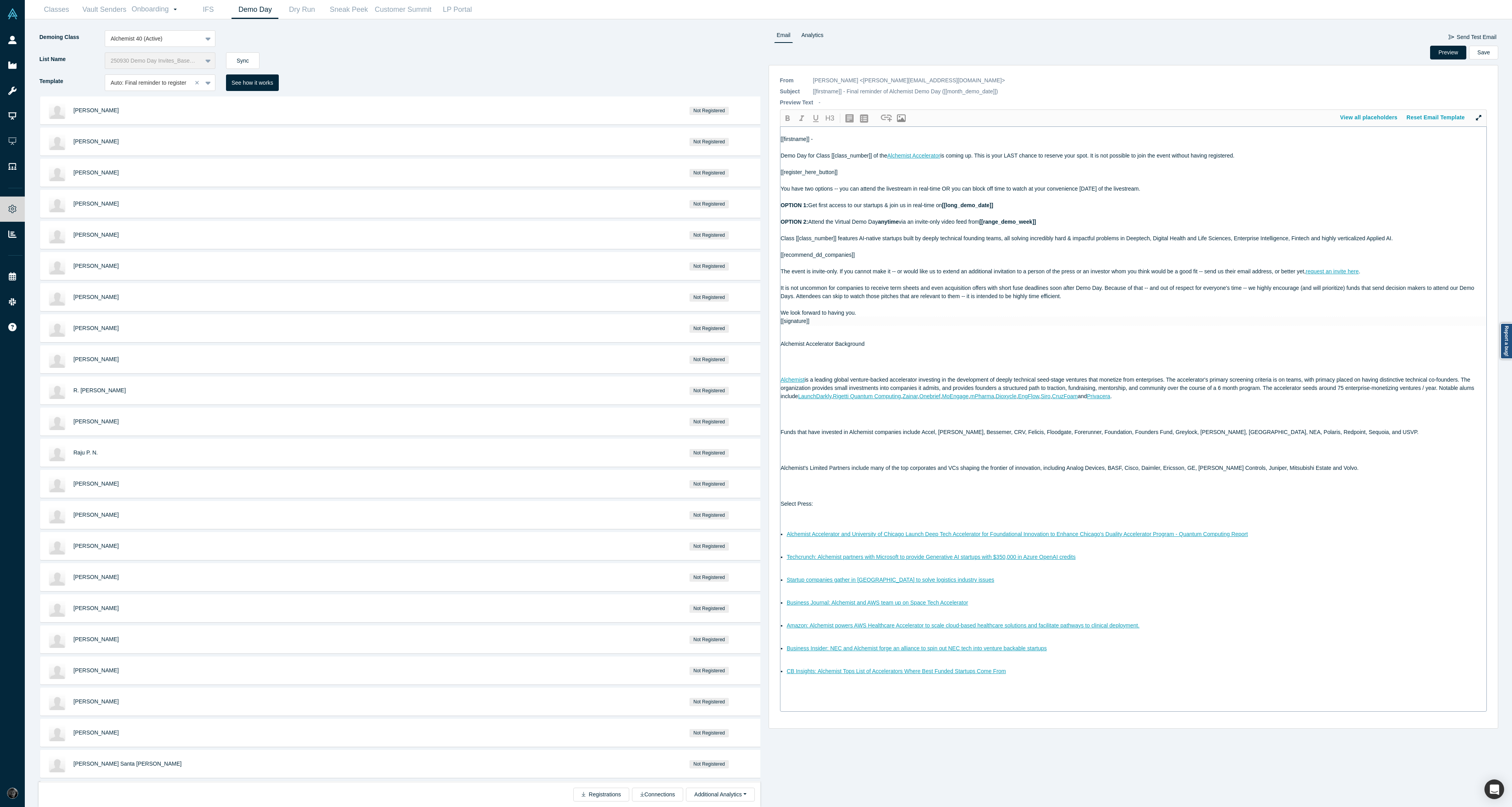
click at [862, 256] on div "[[recommend_dd_companies]]" at bounding box center [1133, 255] width 705 height 8
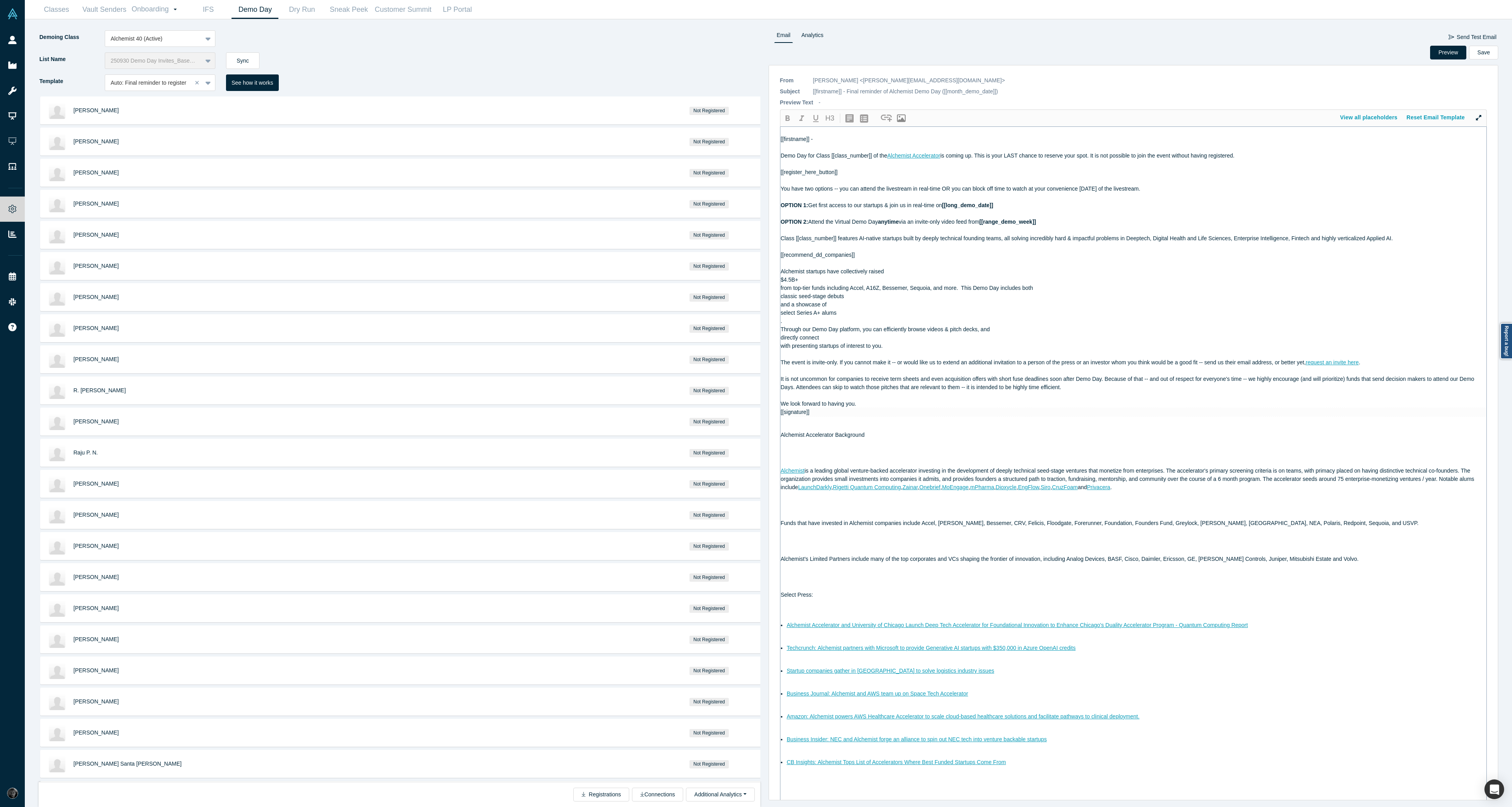
click at [780, 280] on div "[[firstname]] - Demo Day for Class [[class_number]] of the Alchemist Accelerato…" at bounding box center [1133, 465] width 706 height 675
click at [818, 283] on div "$4.5B+" at bounding box center [1133, 279] width 705 height 8
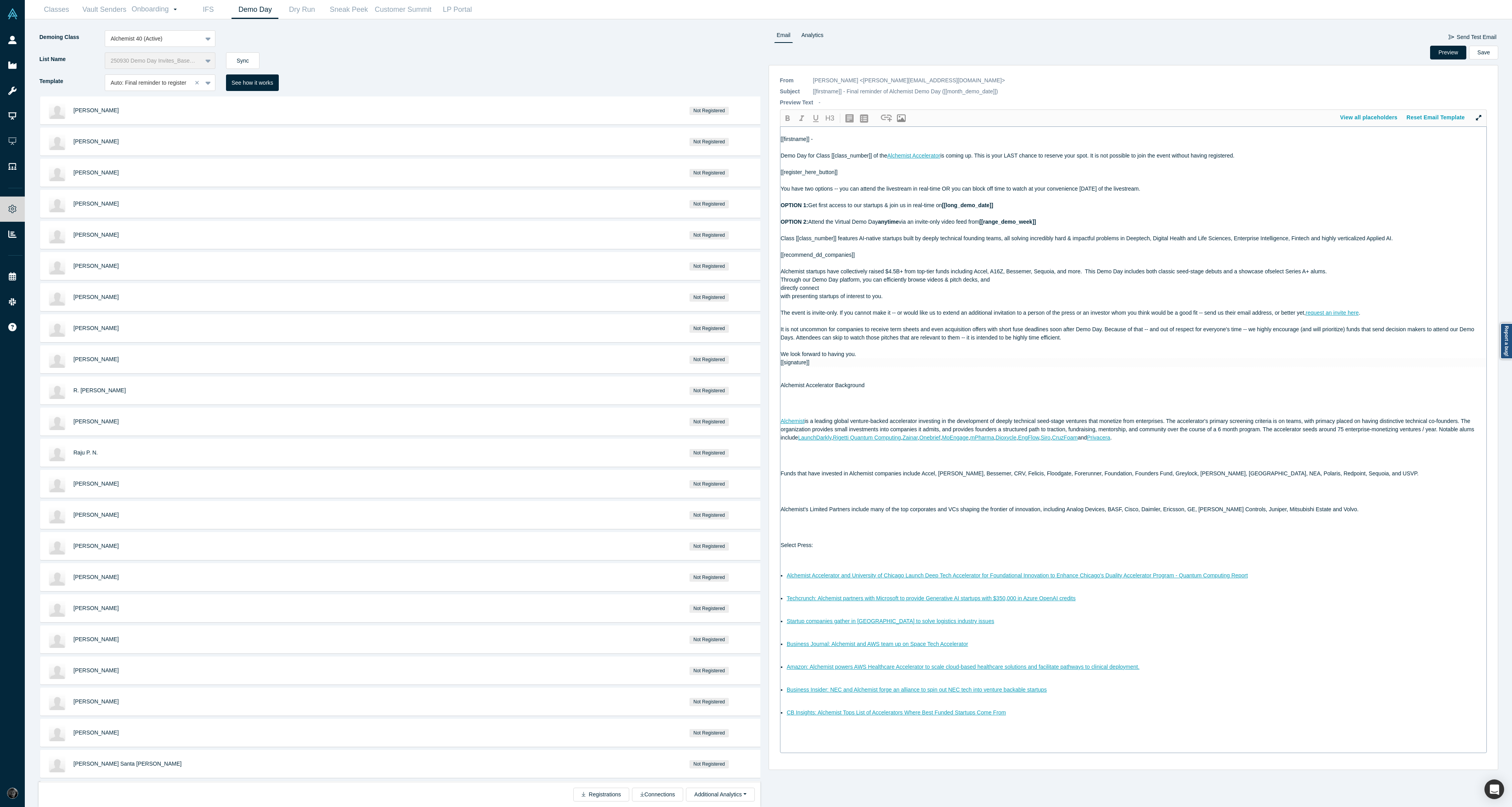
click at [1270, 272] on span "Alchemist startups have collectively raised $4.5B+ from top-tier funds includin…" at bounding box center [1053, 271] width 546 height 6
drag, startPoint x: 1158, startPoint y: 272, endPoint x: 1221, endPoint y: 271, distance: 63.0
click at [1221, 271] on span "Alchemist startups have collectively raised $4.5B+ from top-tier funds includin…" at bounding box center [1054, 271] width 548 height 6
click at [788, 121] on icon "button" at bounding box center [787, 118] width 9 height 9
drag, startPoint x: 1293, startPoint y: 274, endPoint x: 1332, endPoint y: 273, distance: 39.0
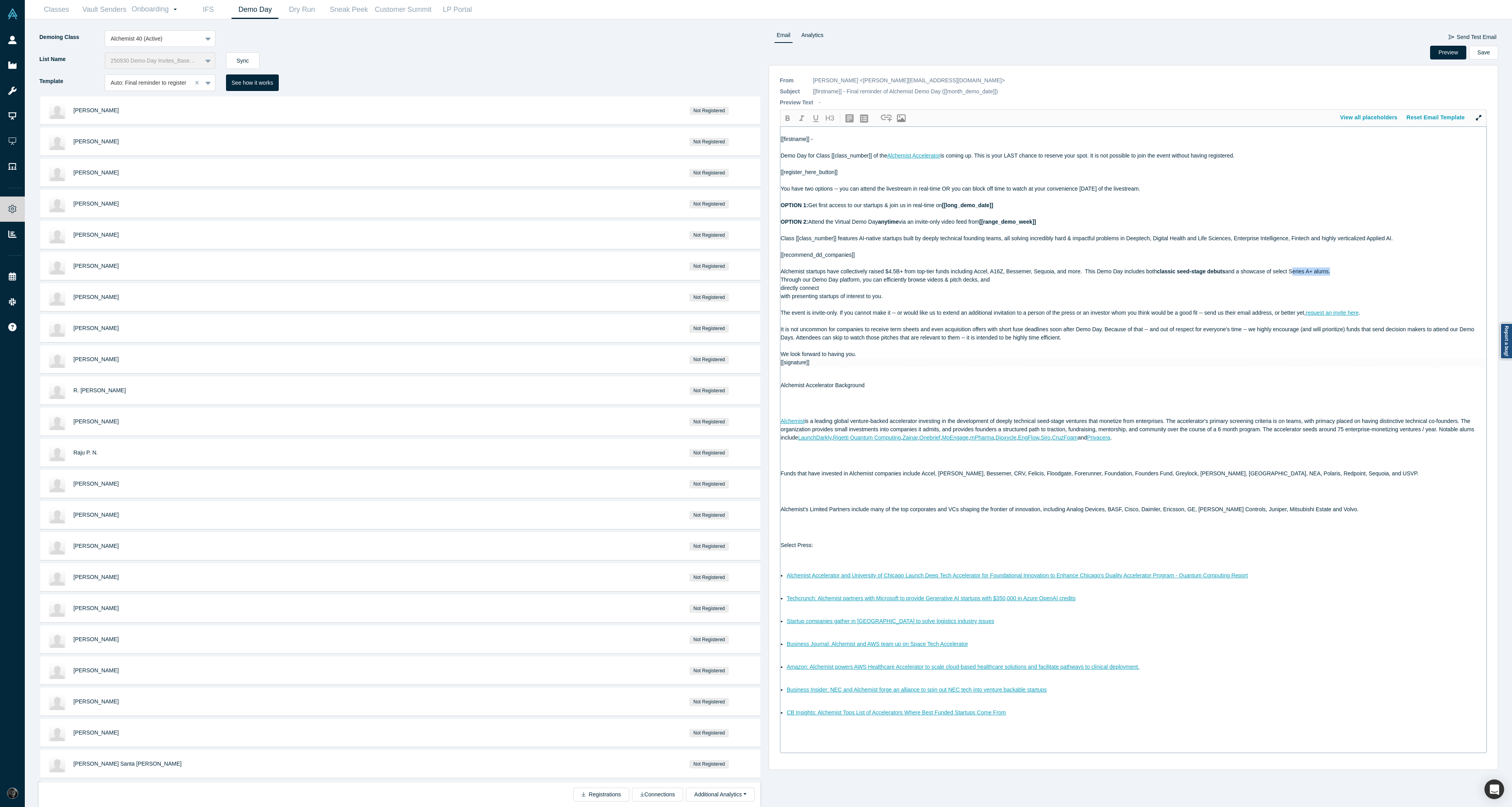
click at [1330, 273] on span "and a showcase of select Series A+ alums." at bounding box center [1277, 271] width 106 height 6
click at [785, 116] on icon "button" at bounding box center [787, 118] width 9 height 9
drag, startPoint x: 884, startPoint y: 272, endPoint x: 904, endPoint y: 269, distance: 20.2
click at [904, 269] on span "Alchemist startups have collectively raised $4.5B+ from top-tier funds includin…" at bounding box center [968, 271] width 376 height 6
click at [787, 117] on icon "button" at bounding box center [787, 118] width 9 height 9
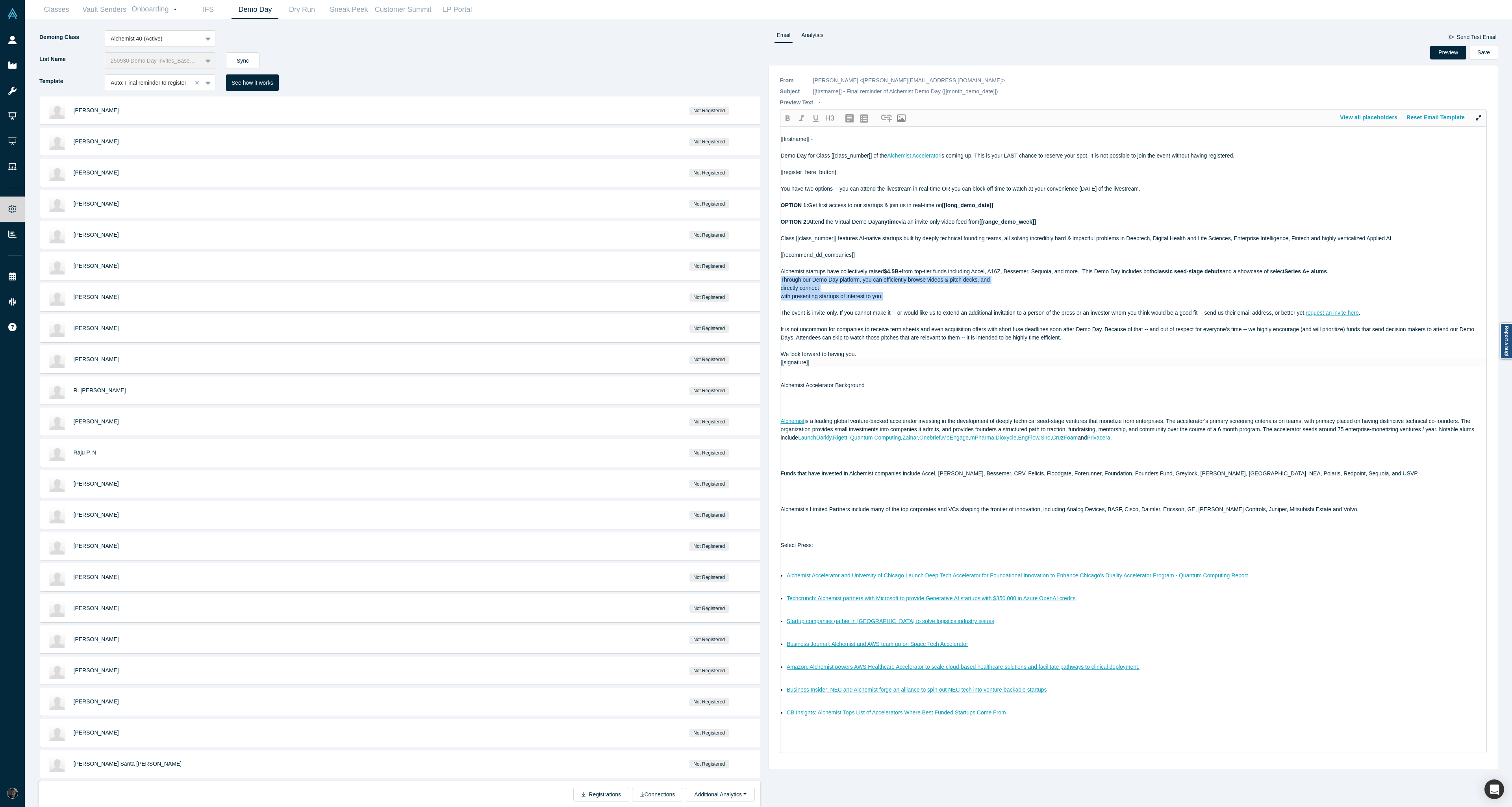
drag, startPoint x: 891, startPoint y: 294, endPoint x: 768, endPoint y: 281, distance: 123.7
click at [769, 281] on div "* From [PERSON_NAME] <[PERSON_NAME][EMAIL_ADDRESS][DOMAIN_NAME]> CC [PERSON_NAM…" at bounding box center [1133, 417] width 730 height 705
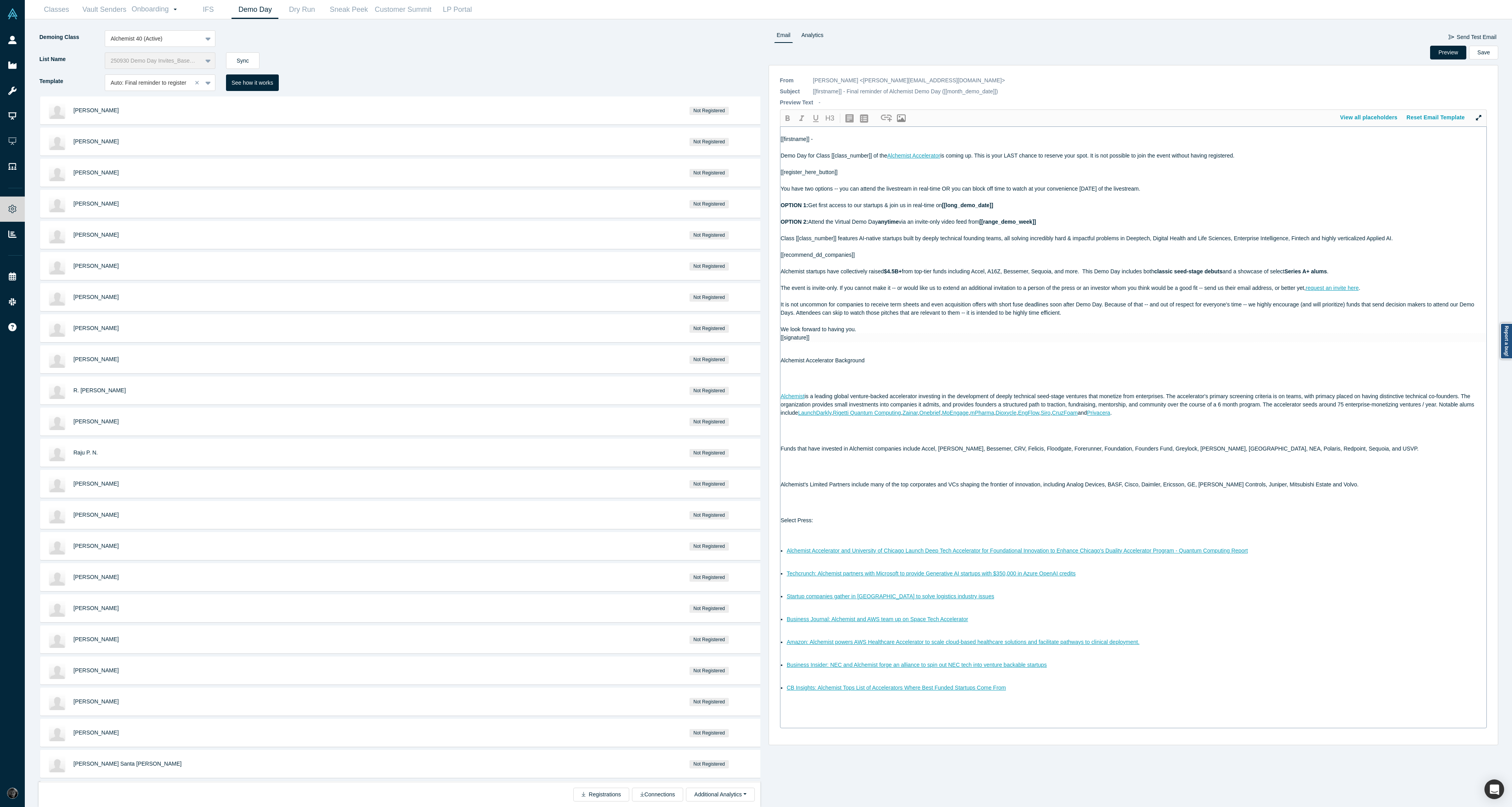
click at [1012, 154] on span "is coming up. This is your LAST chance to reserve your spot. It is not possible…" at bounding box center [1087, 155] width 294 height 6
click at [786, 117] on icon "button" at bounding box center [788, 118] width 5 height 5
click at [1447, 53] on button "Preview" at bounding box center [1448, 52] width 36 height 14
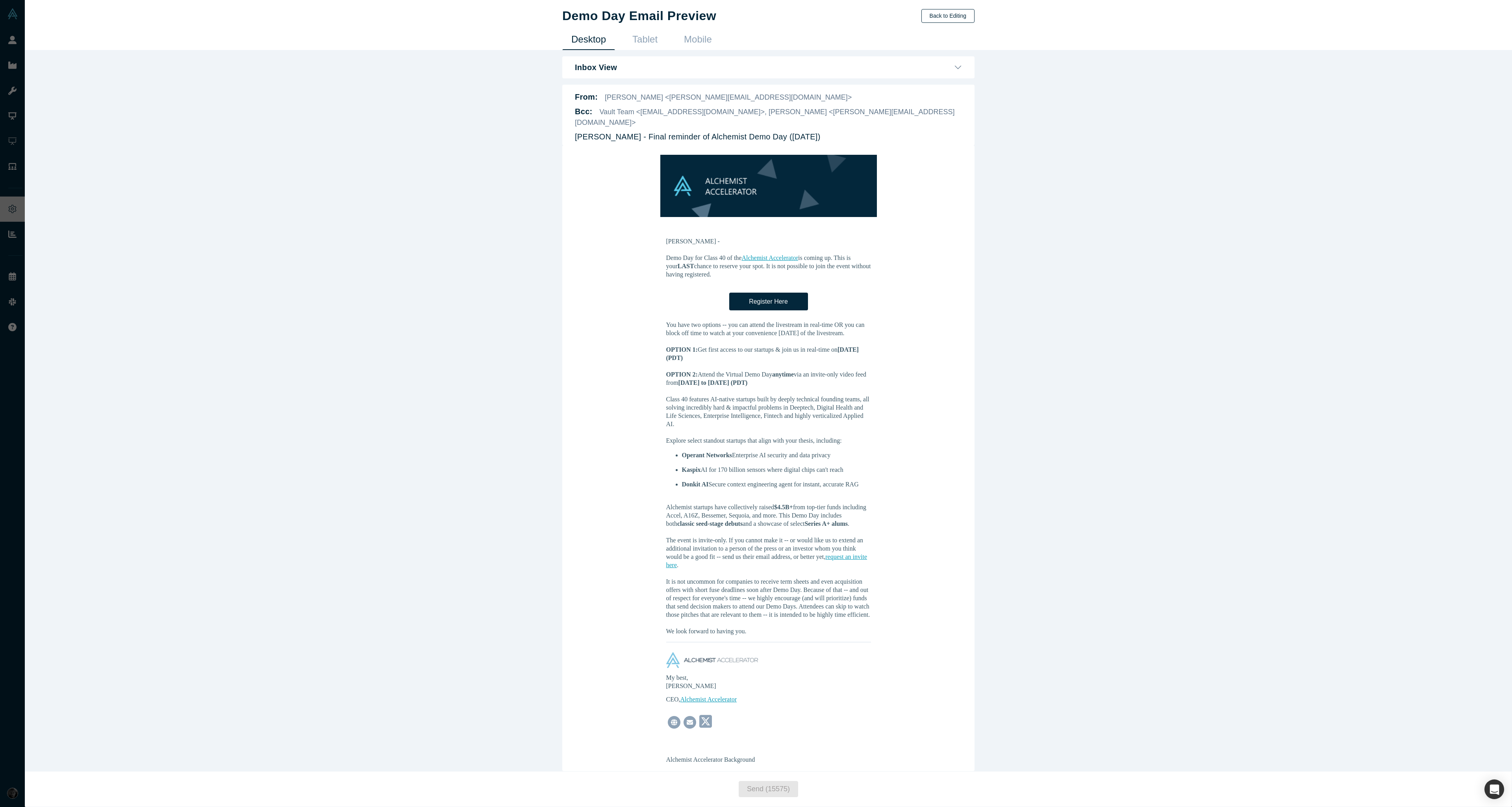
click at [964, 22] on button "Back to Editing" at bounding box center [947, 15] width 53 height 14
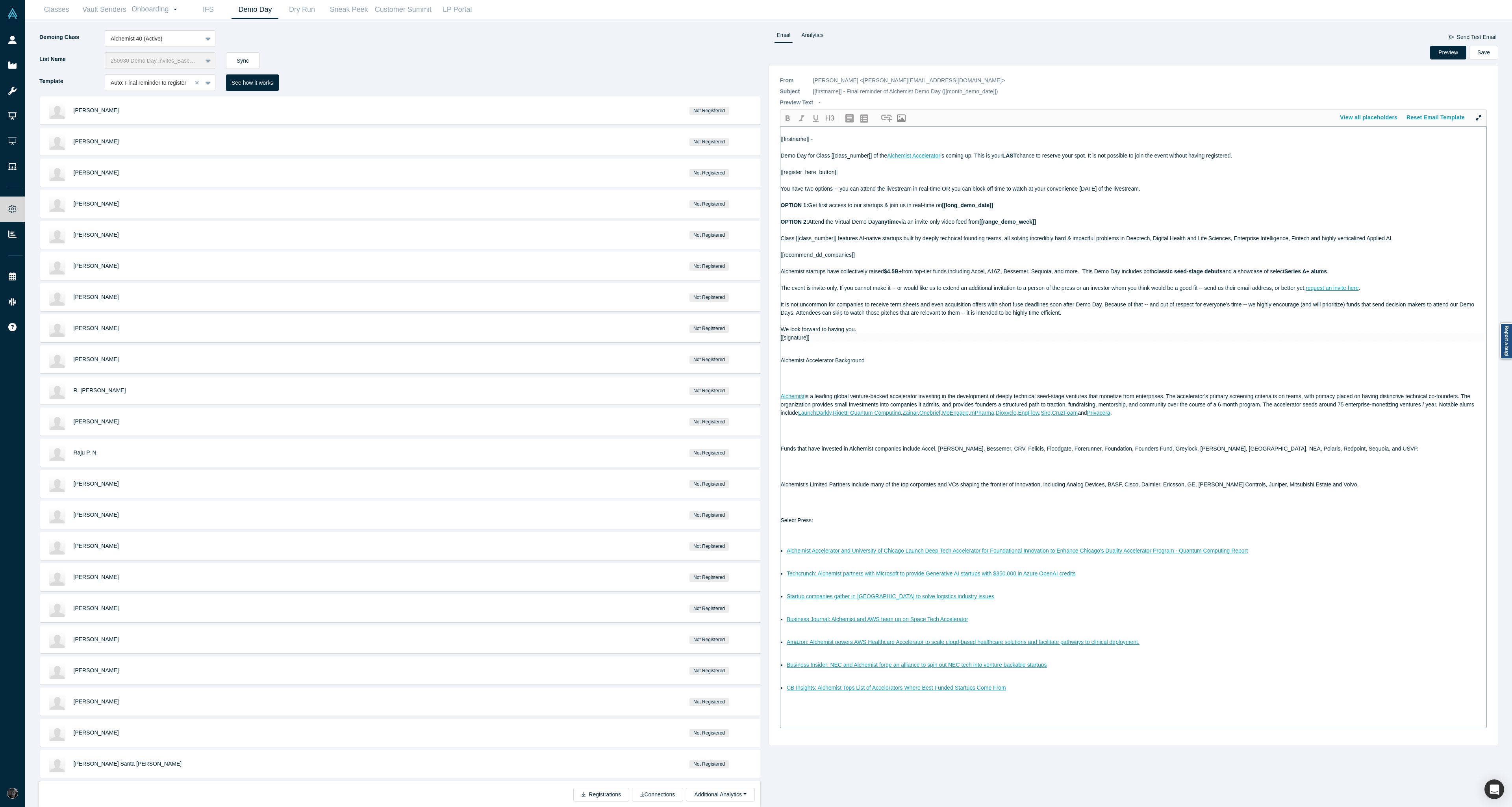
click at [1286, 158] on div "Demo Day for Class [[class_number]] of the Alchemist Accelerator is coming up. …" at bounding box center [1133, 155] width 705 height 8
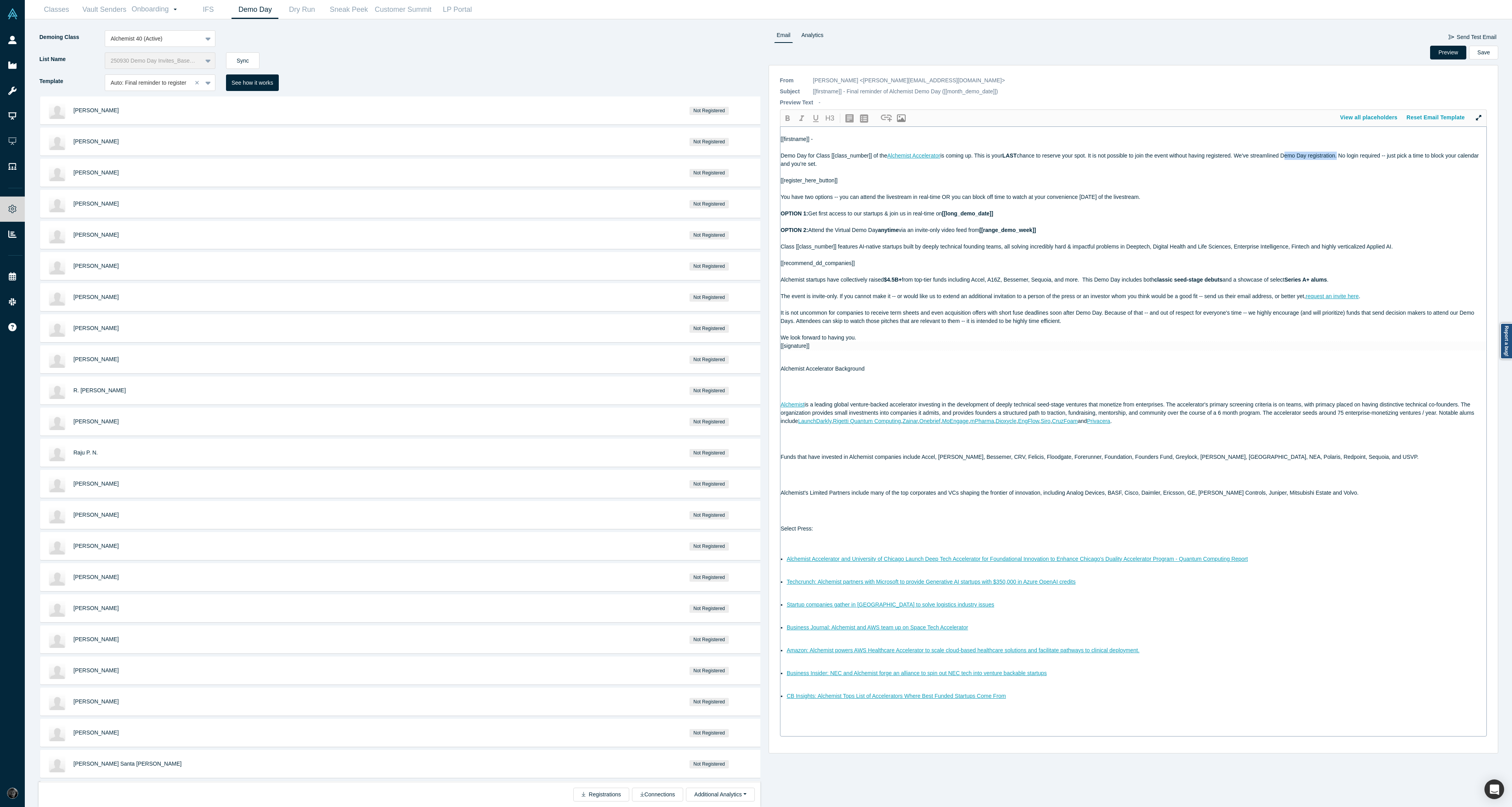
drag, startPoint x: 1340, startPoint y: 156, endPoint x: 1286, endPoint y: 157, distance: 54.0
click at [1286, 157] on span "chance to reserve your spot. It is not possible to join the event without havin…" at bounding box center [1129, 160] width 699 height 14
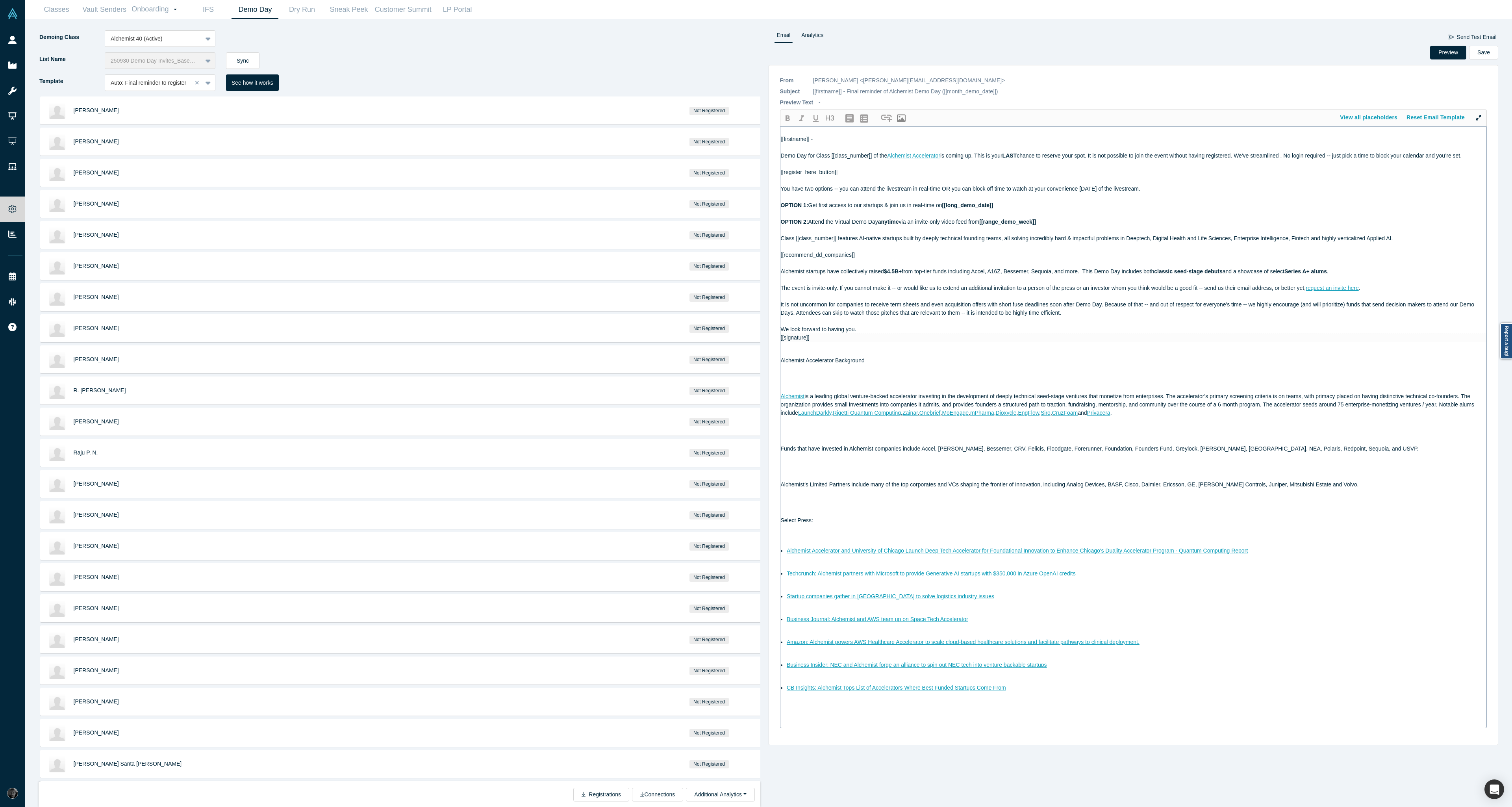
click at [1283, 156] on span "chance to reserve your spot. It is not possible to join the event without havin…" at bounding box center [1239, 155] width 445 height 6
click at [1291, 157] on span "chance to reserve your spot. It is not possible to join the event without havin…" at bounding box center [1241, 155] width 449 height 6
click at [1295, 159] on div "Demo Day for Class [[class_number]] of the Alchemist Accelerator is coming up. …" at bounding box center [1133, 155] width 705 height 8
click at [1295, 154] on span "chance to reserve your spot. It is not possible to join the event without havin…" at bounding box center [1243, 155] width 454 height 6
click at [1296, 154] on span "chance to reserve your spot. It is not possible to join the event without havin…" at bounding box center [1245, 155] width 456 height 6
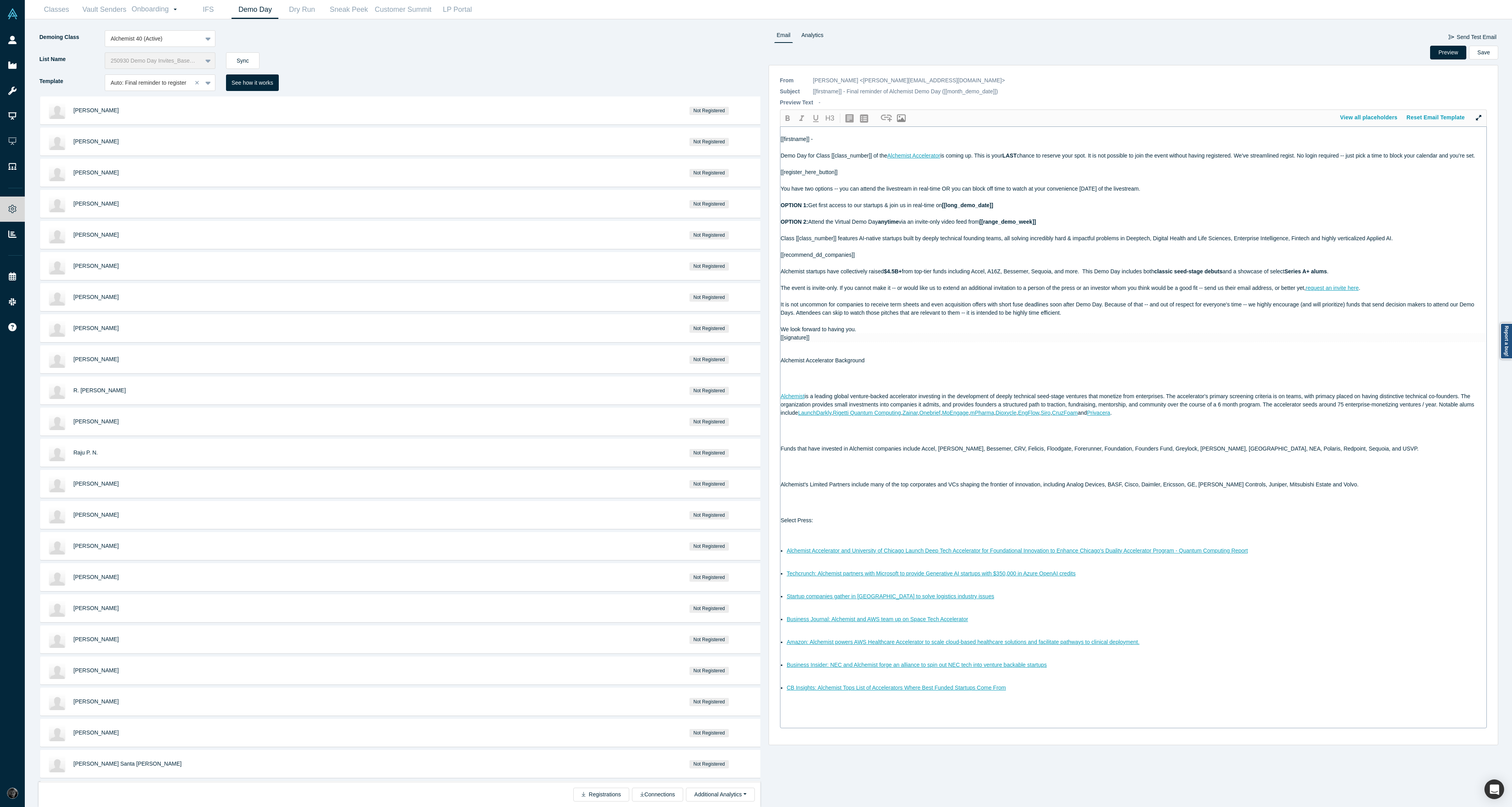
click at [1300, 157] on span "chance to reserve your spot. It is not possible to join the event without havin…" at bounding box center [1246, 155] width 458 height 6
click at [1301, 154] on span "chance to reserve your spot. It is not possible to join the event without havin…" at bounding box center [1247, 155] width 460 height 6
click at [1304, 157] on span "chance to reserve your spot. It is not possible to join the event without havin…" at bounding box center [1249, 155] width 464 height 6
click at [1305, 156] on span "chance to reserve your spot. It is not possible to join the event without havin…" at bounding box center [1249, 155] width 465 height 6
click at [1308, 155] on span "chance to reserve your spot. It is not possible to join the event without havin…" at bounding box center [1249, 155] width 466 height 6
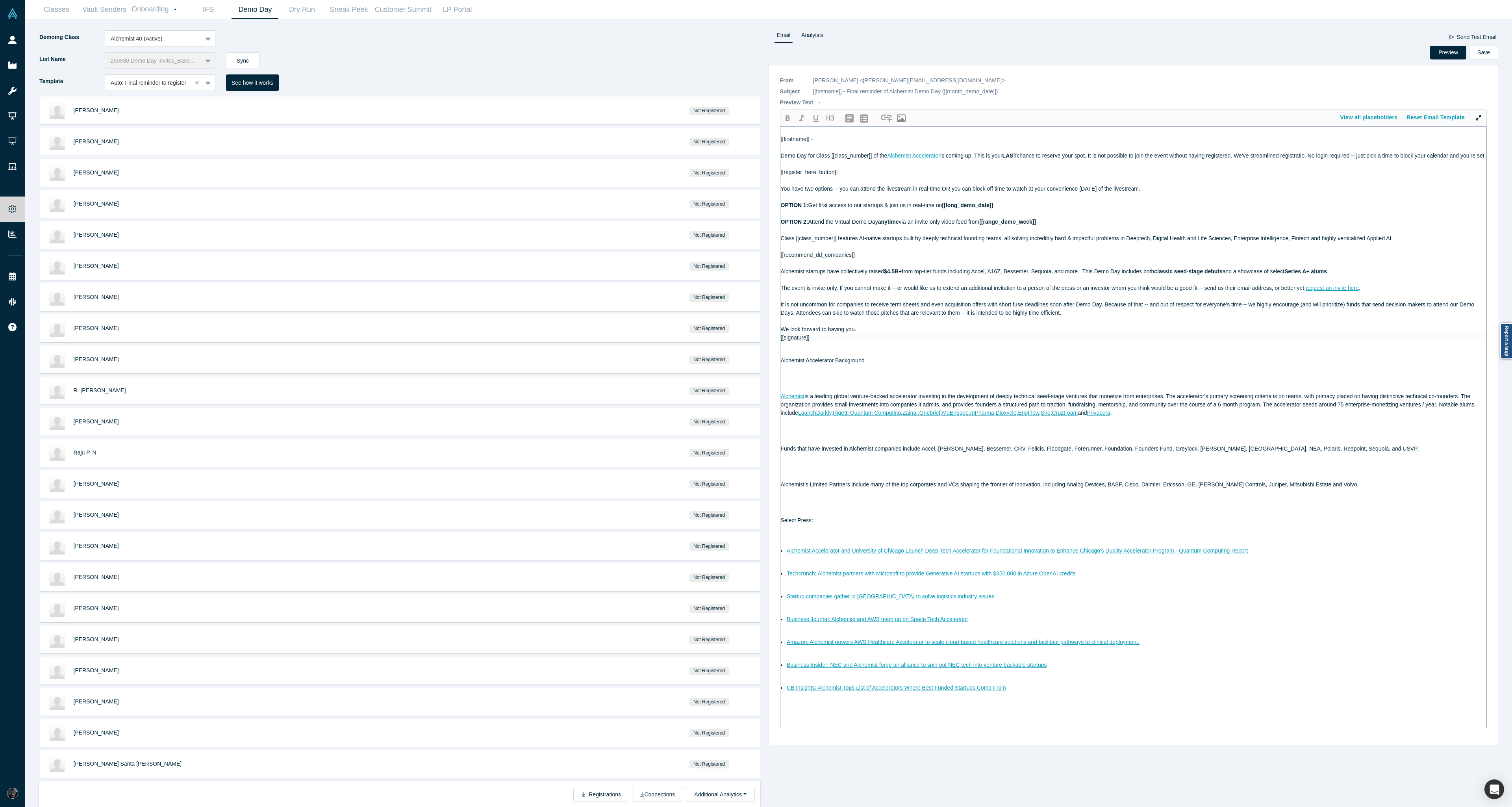
click at [1309, 157] on span "chance to reserve your spot. It is not possible to join the event without havin…" at bounding box center [1251, 155] width 469 height 6
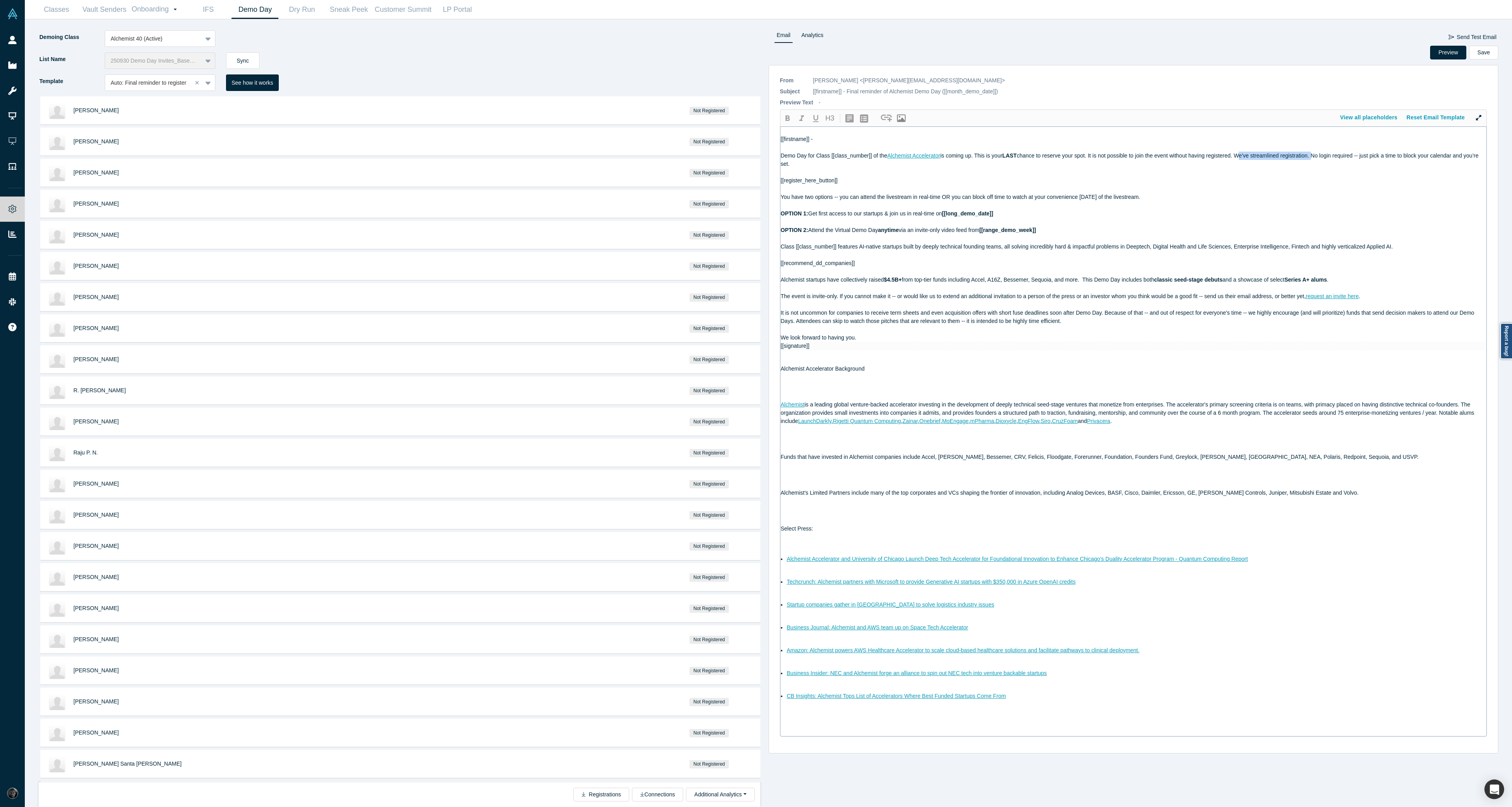
drag, startPoint x: 1240, startPoint y: 154, endPoint x: 1314, endPoint y: 153, distance: 74.0
click at [1314, 153] on span "chance to reserve your spot. It is not possible to join the event without havin…" at bounding box center [1129, 160] width 699 height 14
click at [1241, 158] on span "chance to reserve your spot. It is not possible to join the event without havin…" at bounding box center [1129, 160] width 699 height 14
drag, startPoint x: 780, startPoint y: 163, endPoint x: 853, endPoint y: 168, distance: 73.2
click at [853, 168] on div "We've streamlined registration. No login required -- just pick a time to block …" at bounding box center [1133, 163] width 705 height 8
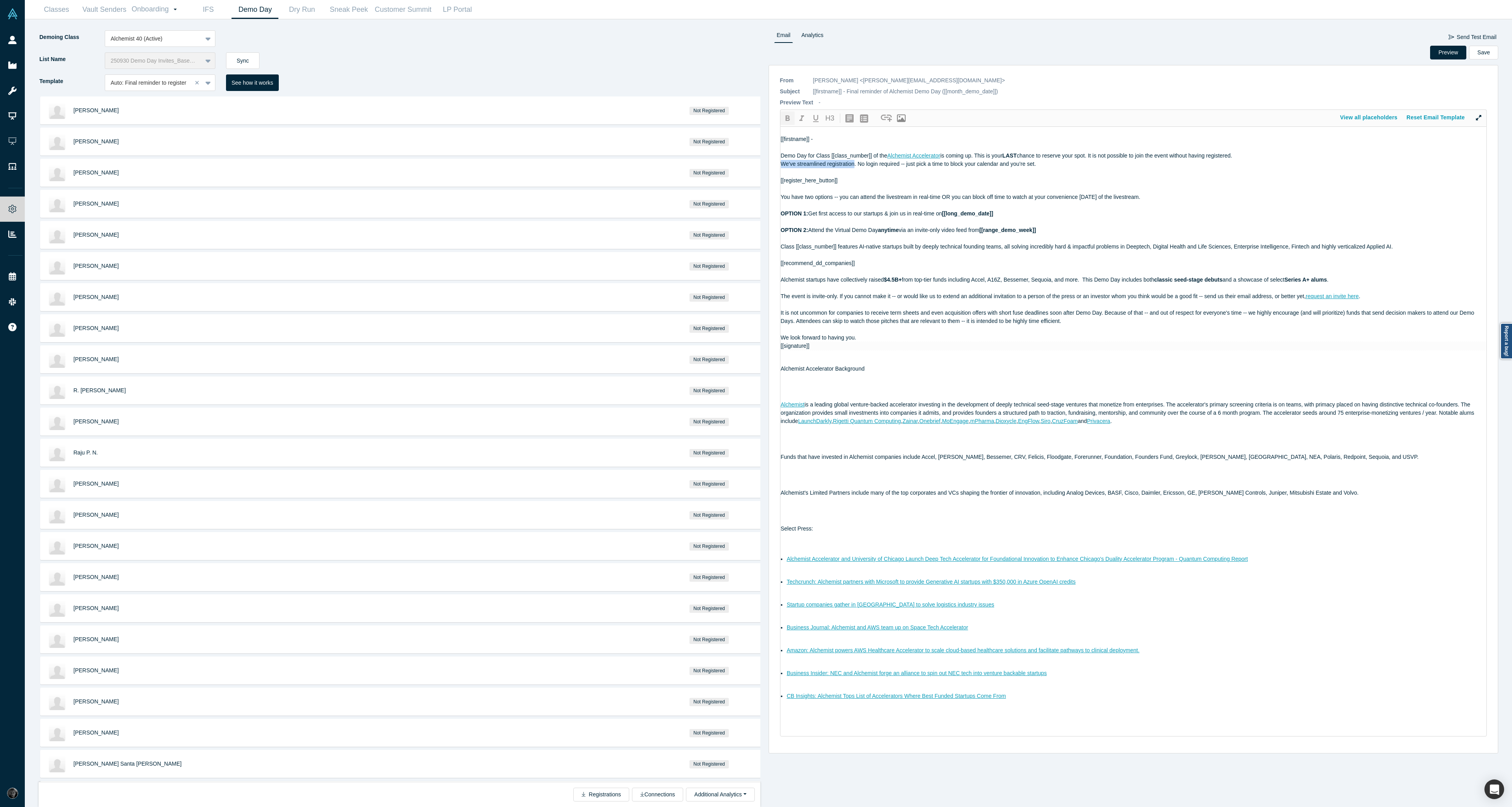
click at [783, 117] on icon "button" at bounding box center [787, 118] width 9 height 9
click at [1444, 56] on button "Preview" at bounding box center [1448, 52] width 36 height 14
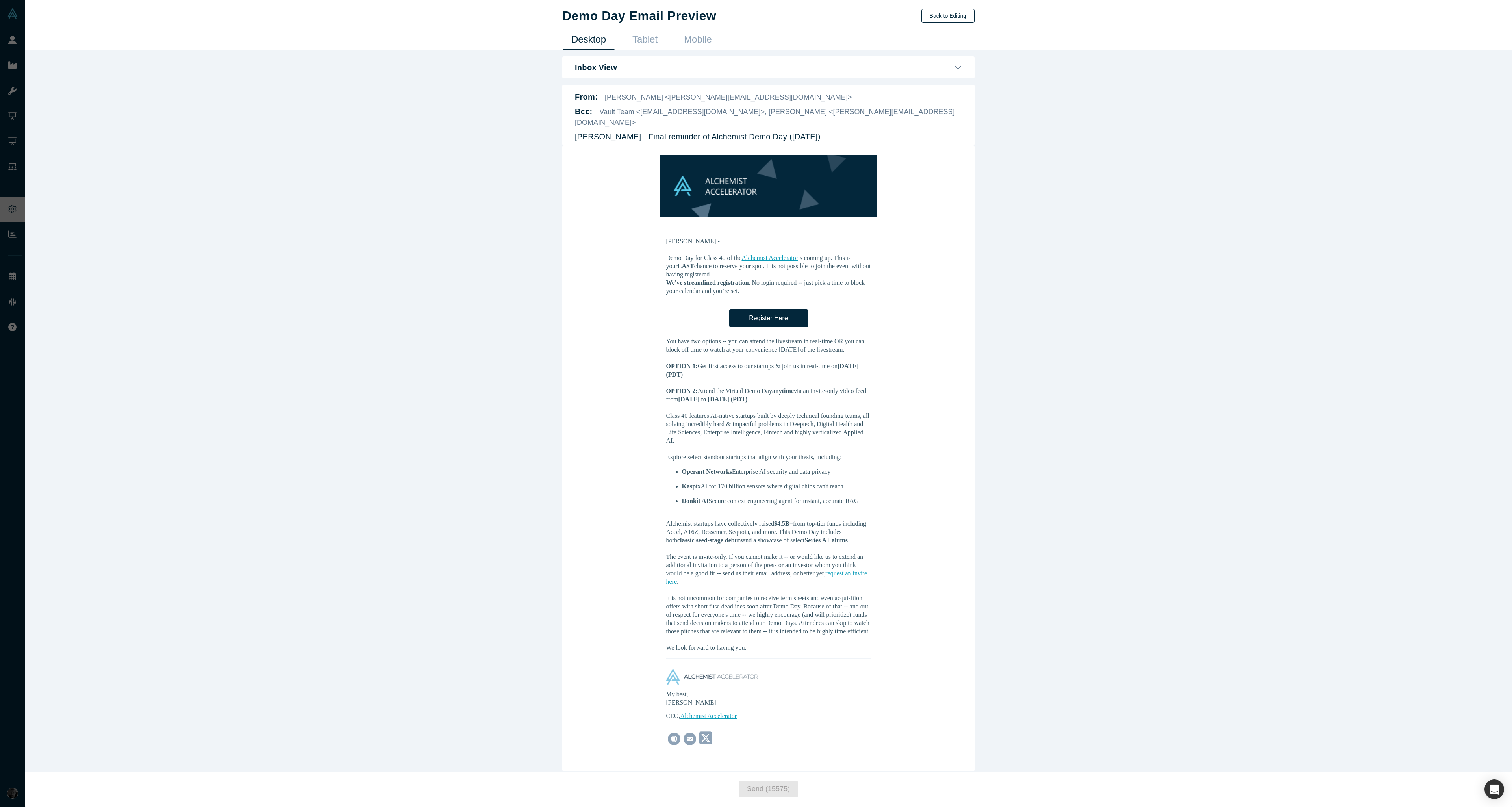
click at [967, 16] on button "Back to Editing" at bounding box center [947, 15] width 53 height 14
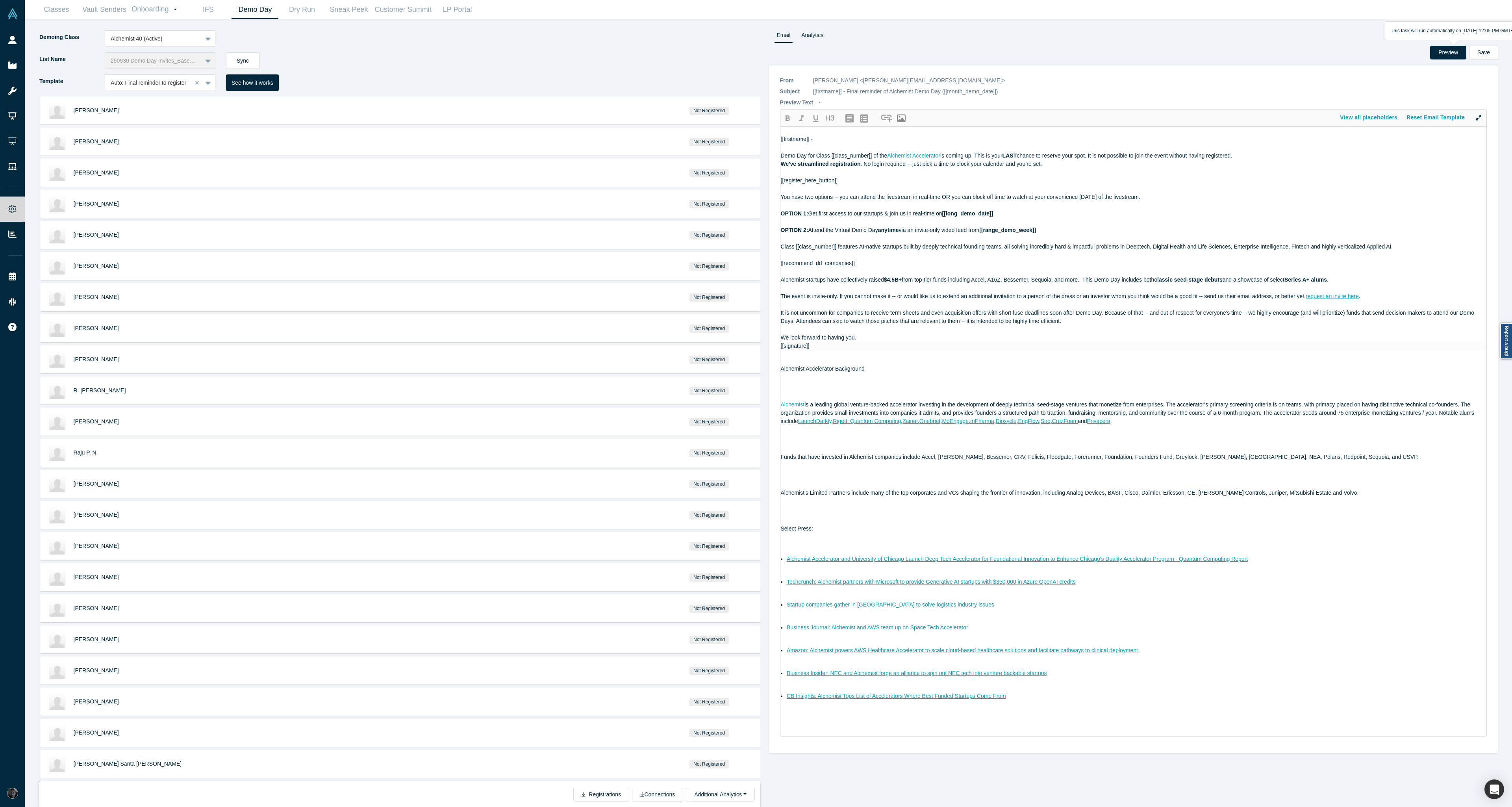
click at [1268, 153] on div "Demo Day for Class [[class_number]] of the Alchemist Accelerator is coming up. …" at bounding box center [1133, 155] width 705 height 8
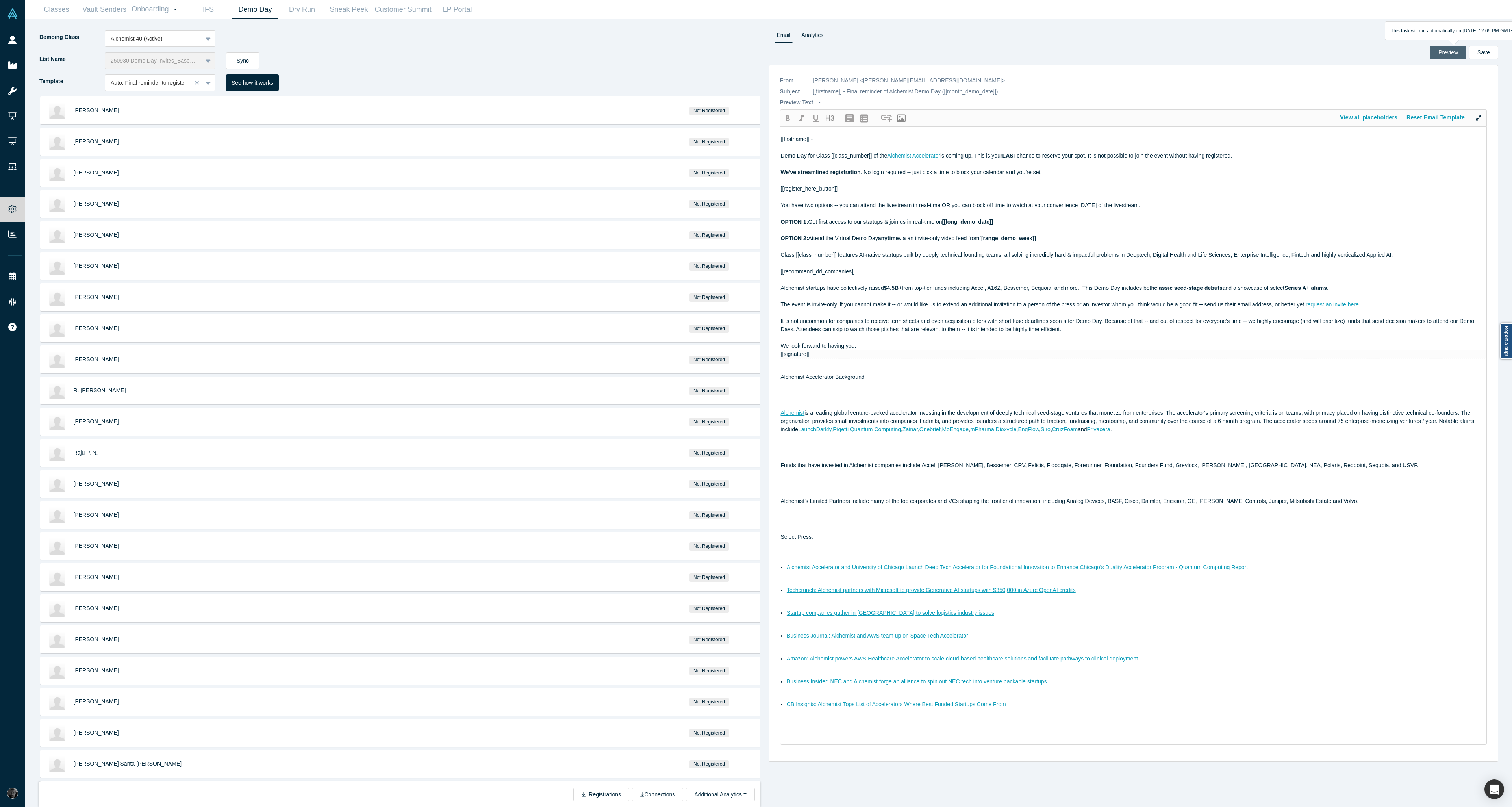
click at [1448, 50] on button "Preview" at bounding box center [1448, 52] width 36 height 14
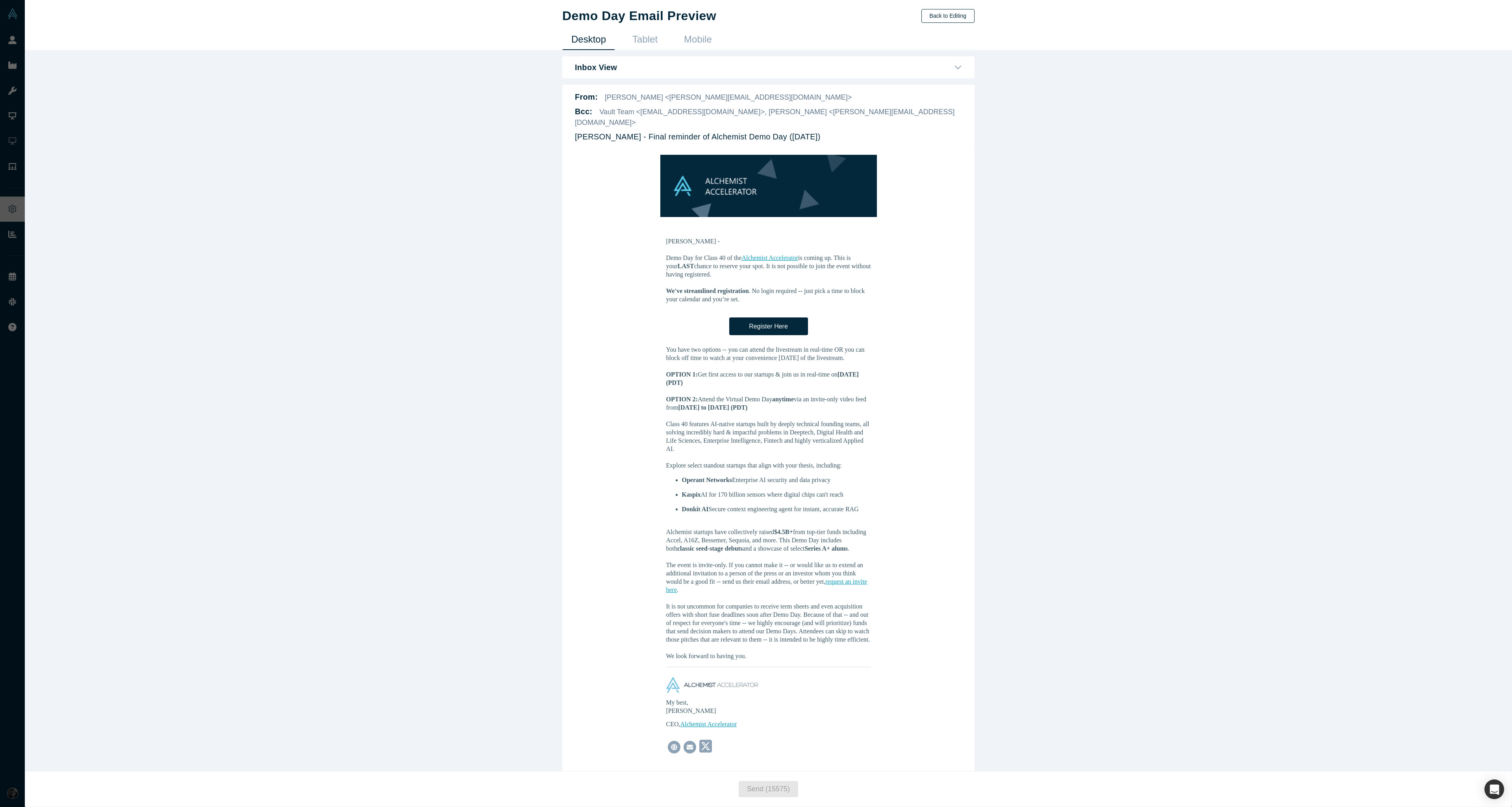
click at [955, 17] on button "Back to Editing" at bounding box center [947, 15] width 53 height 14
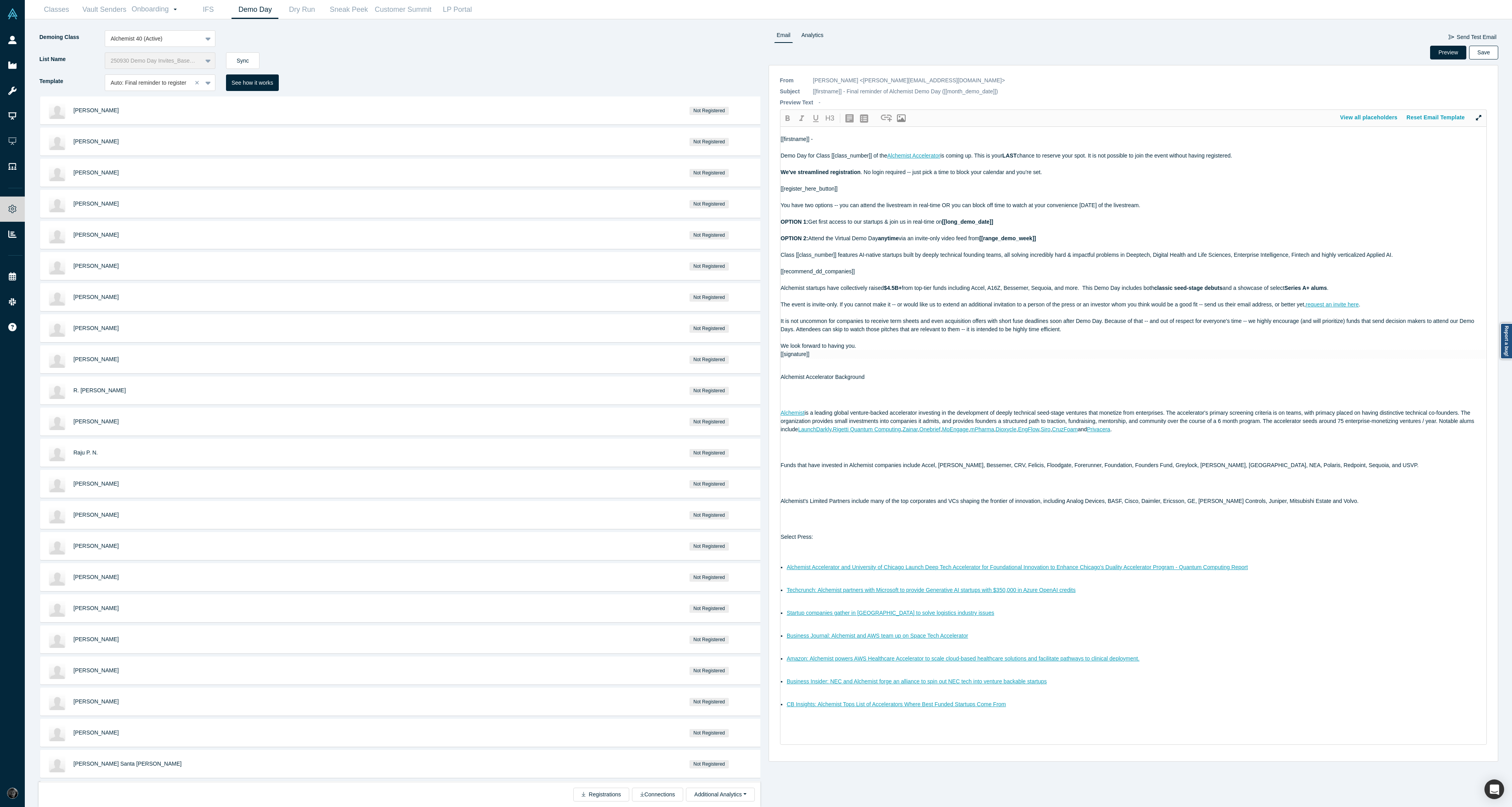
click at [1482, 54] on button "Save" at bounding box center [1483, 52] width 29 height 14
click at [1479, 34] on button "Send Test Email" at bounding box center [1472, 37] width 49 height 14
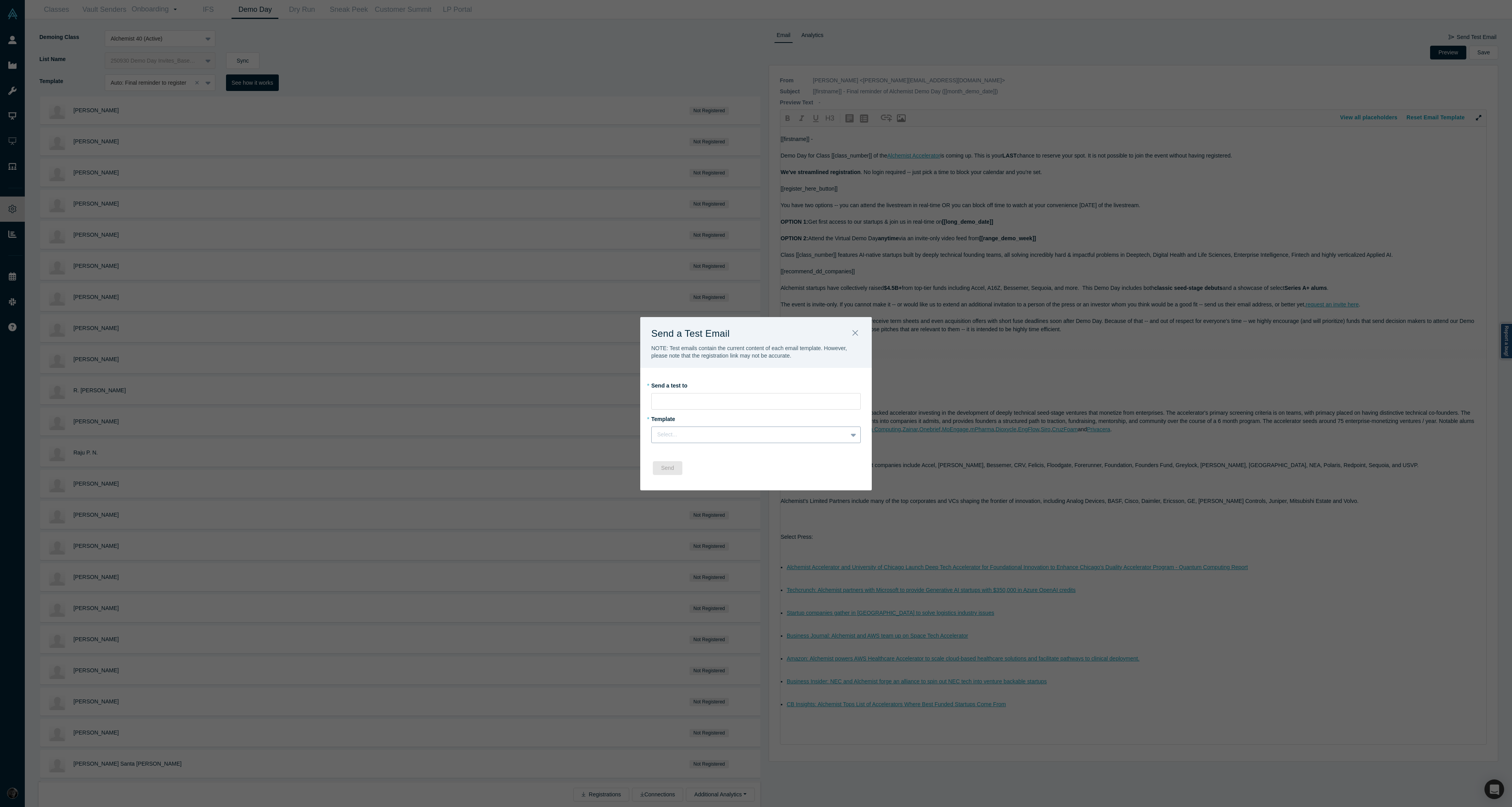
click at [717, 437] on div at bounding box center [749, 434] width 185 height 10
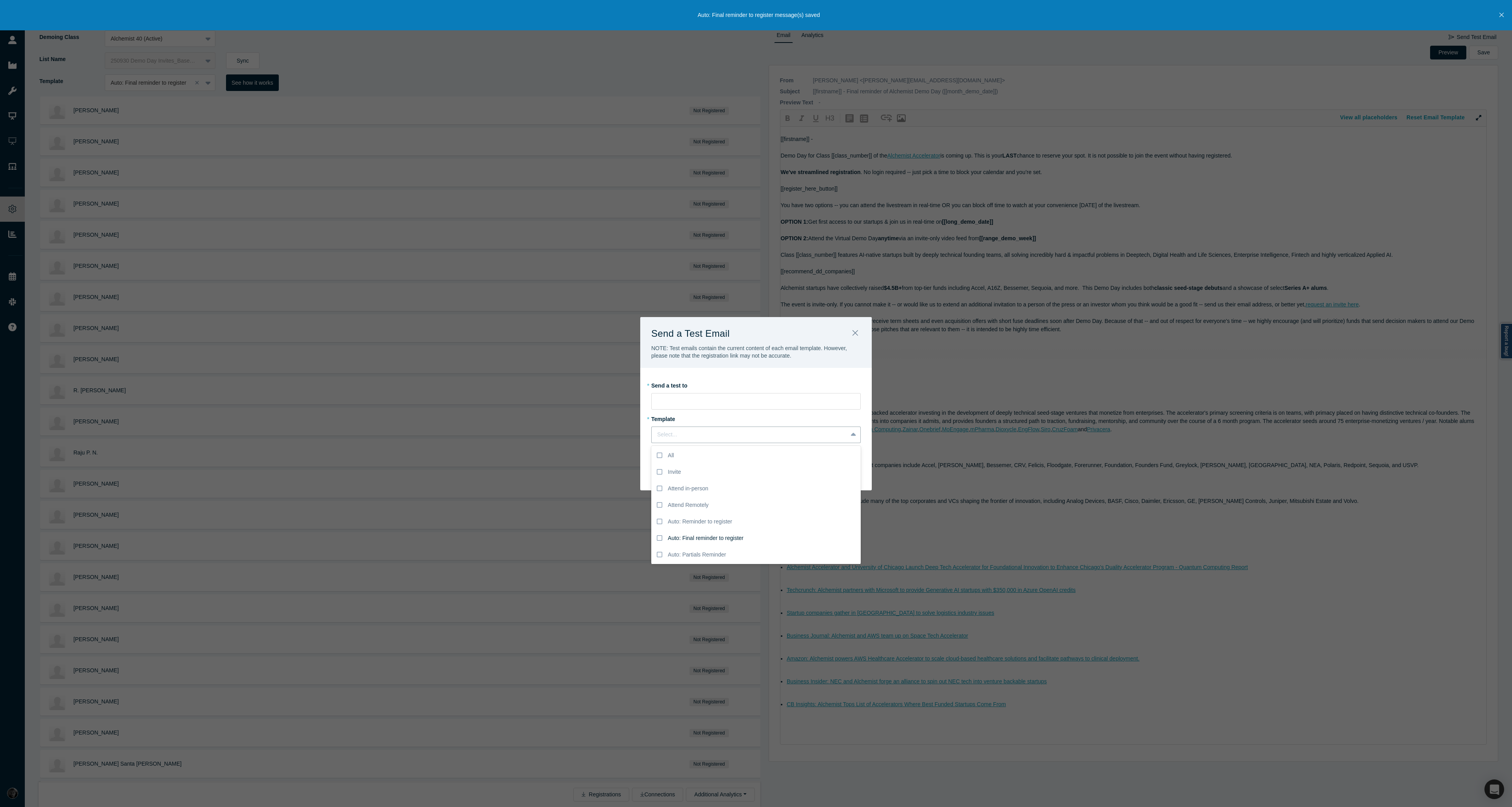
click at [715, 535] on div "Auto: Final reminder to register" at bounding box center [705, 538] width 76 height 8
click at [0, 0] on input "Auto: Final reminder to register" at bounding box center [0, 0] width 0 height 0
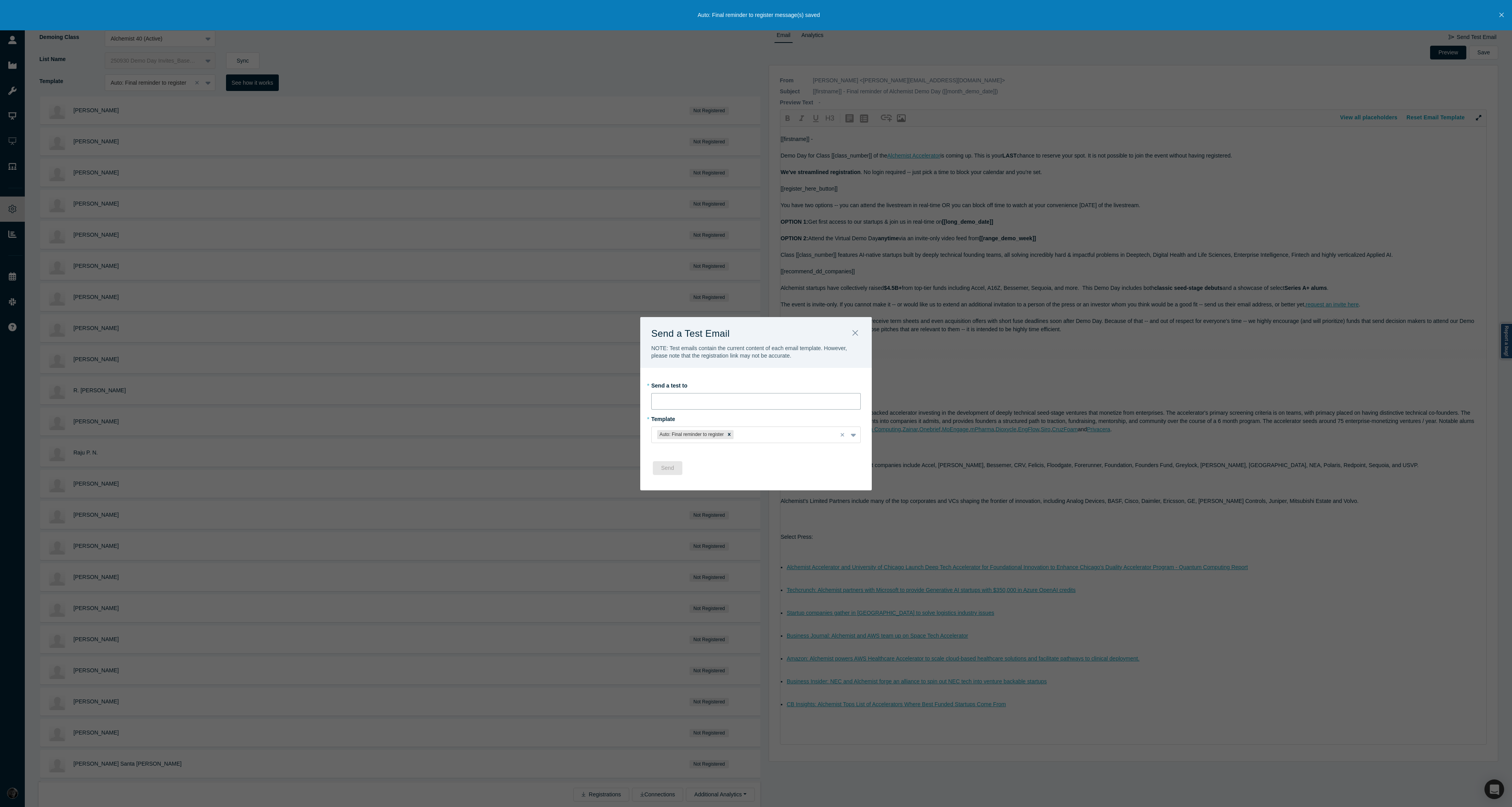
click at [751, 396] on input "email" at bounding box center [756, 401] width 209 height 16
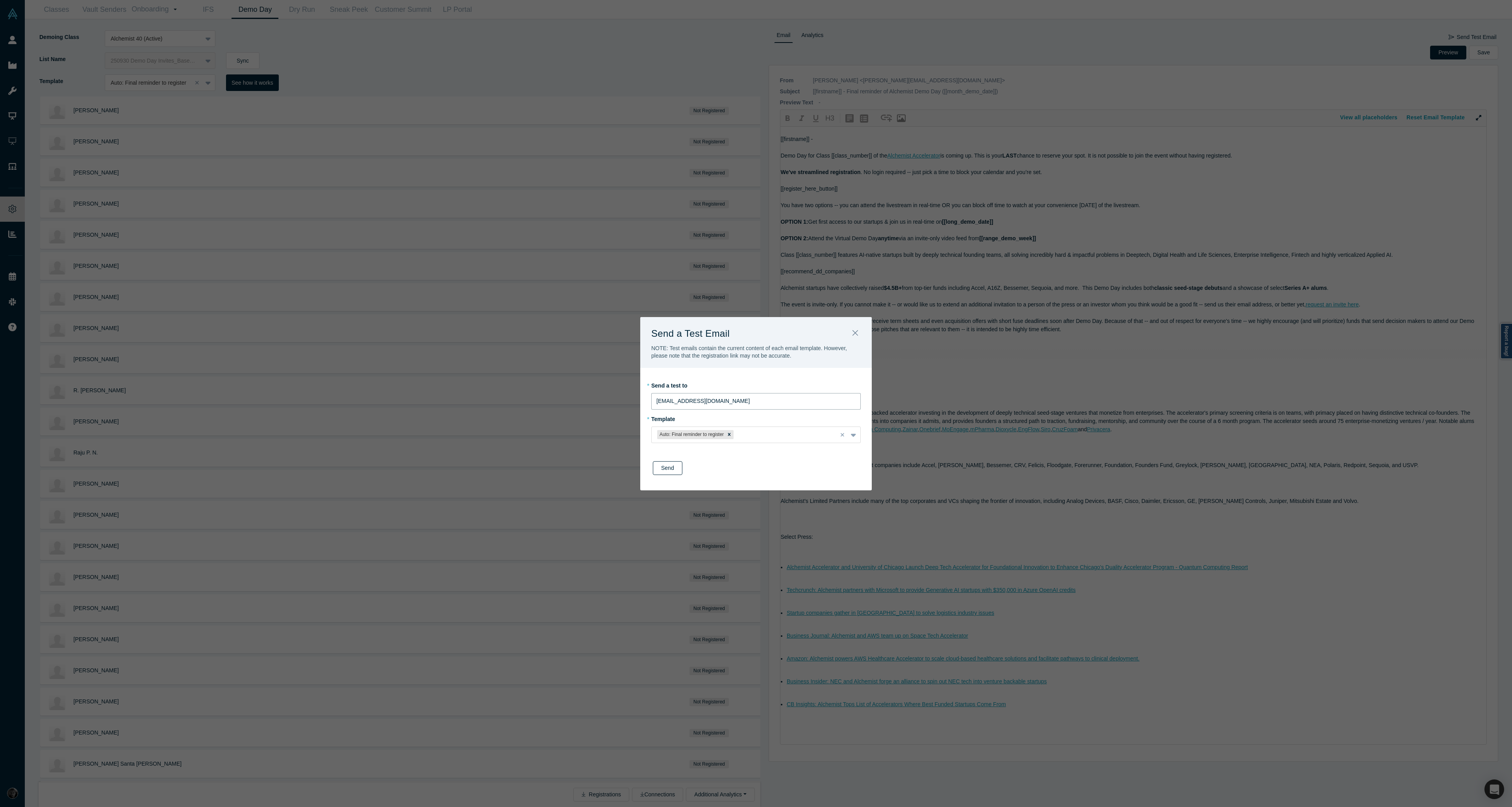
type input "[EMAIL_ADDRESS][DOMAIN_NAME]"
click at [666, 471] on button "Send" at bounding box center [667, 468] width 30 height 14
